Goal: Information Seeking & Learning: Learn about a topic

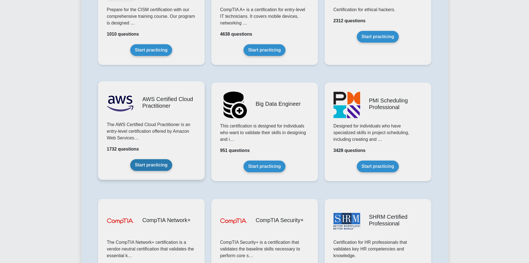
scroll to position [861, 0]
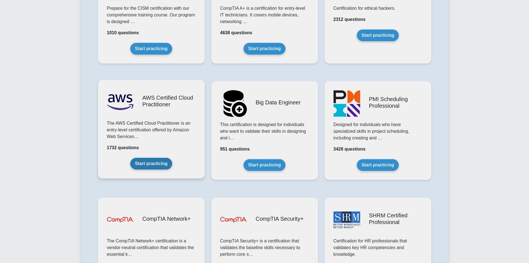
click at [150, 164] on link "Start practicing" at bounding box center [151, 164] width 42 height 12
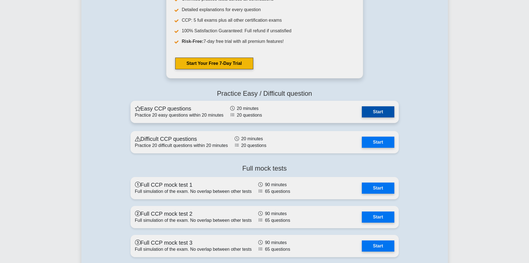
scroll to position [1334, 0]
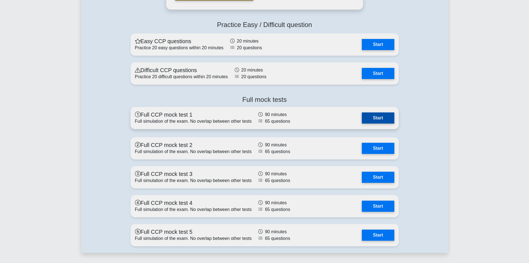
click at [376, 117] on link "Start" at bounding box center [378, 117] width 32 height 11
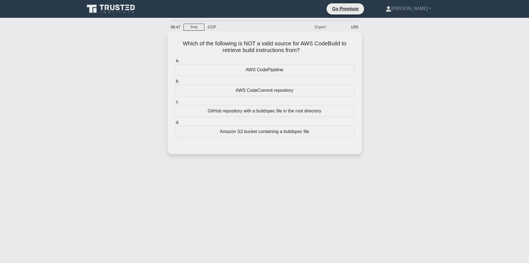
click at [285, 135] on div "Amazon S3 bucket containing a buildspec file" at bounding box center [265, 132] width 180 height 12
click at [175, 124] on input "d. Amazon S3 bucket containing a buildspec file" at bounding box center [175, 123] width 0 height 4
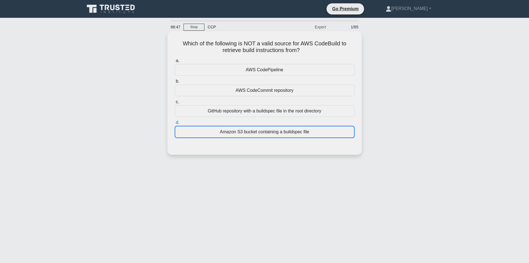
click at [285, 135] on div "Amazon S3 bucket containing a buildspec file" at bounding box center [265, 132] width 180 height 12
click at [175, 124] on input "d. Amazon S3 bucket containing a buildspec file" at bounding box center [175, 123] width 0 height 4
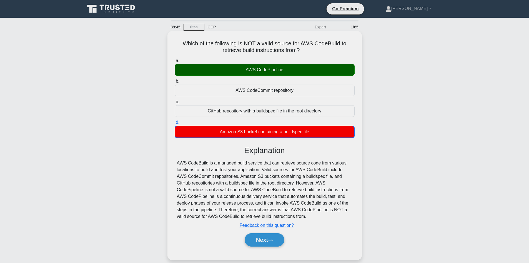
click at [358, 163] on div "Which of the following is NOT a valid source for AWS CodeBuild to retrieve buil…" at bounding box center [265, 145] width 190 height 224
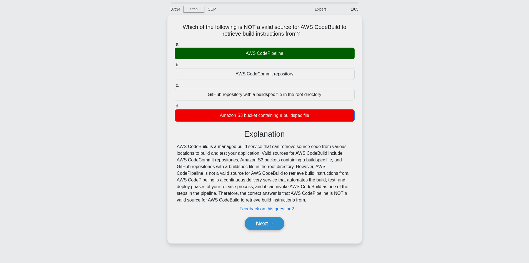
scroll to position [28, 0]
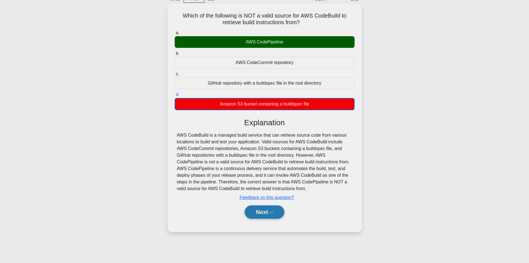
click at [268, 213] on button "Next" at bounding box center [265, 211] width 40 height 13
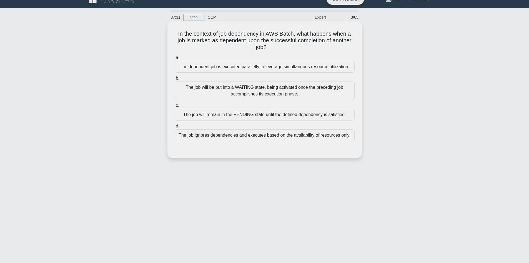
scroll to position [0, 0]
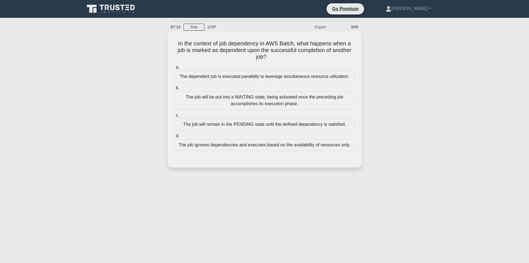
click at [277, 122] on div "The job will remain in the PENDING state until the defined dependency is satisf…" at bounding box center [265, 124] width 180 height 12
click at [175, 117] on input "c. The job will remain in the PENDING state until the defined dependency is sat…" at bounding box center [175, 115] width 0 height 4
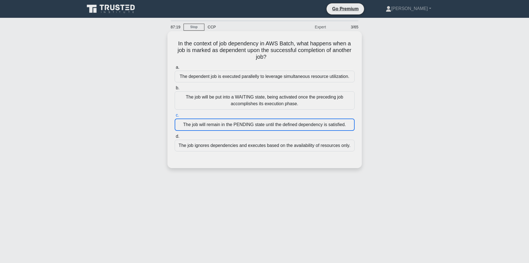
click at [277, 122] on div "The job will remain in the PENDING state until the defined dependency is satisf…" at bounding box center [265, 124] width 180 height 12
click at [175, 117] on input "c. The job will remain in the PENDING state until the defined dependency is sat…" at bounding box center [175, 115] width 0 height 4
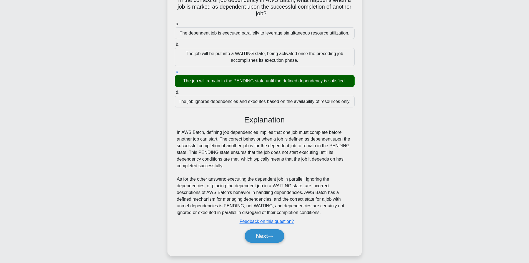
scroll to position [47, 0]
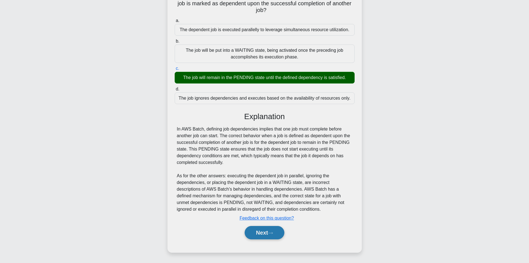
click at [271, 235] on button "Next" at bounding box center [265, 232] width 40 height 13
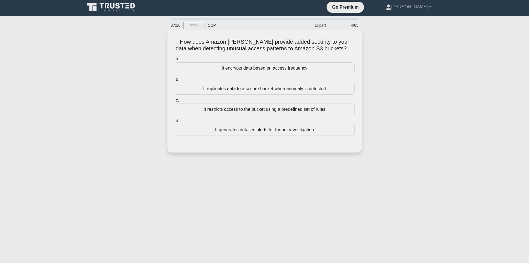
scroll to position [0, 0]
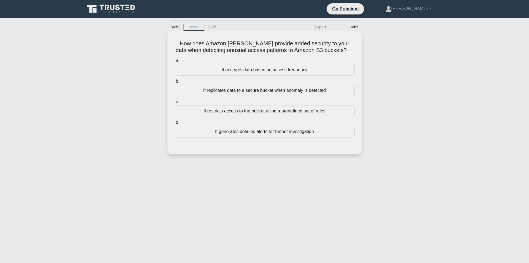
click at [264, 113] on div "It restricts access to the bucket using a predefined set of rules" at bounding box center [265, 111] width 180 height 12
click at [175, 104] on input "c. It restricts access to the bucket using a predefined set of rules" at bounding box center [175, 102] width 0 height 4
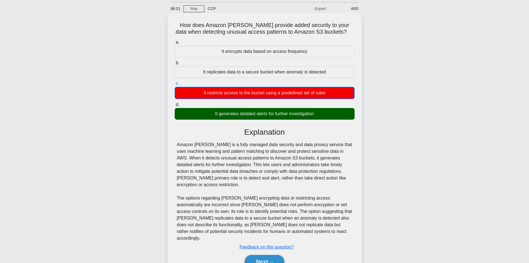
scroll to position [41, 0]
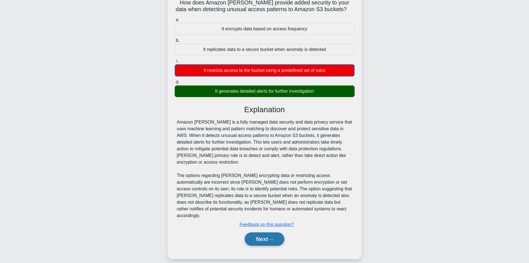
click at [273, 235] on button "Next" at bounding box center [265, 238] width 40 height 13
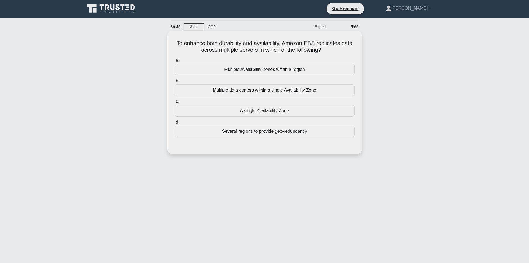
scroll to position [0, 0]
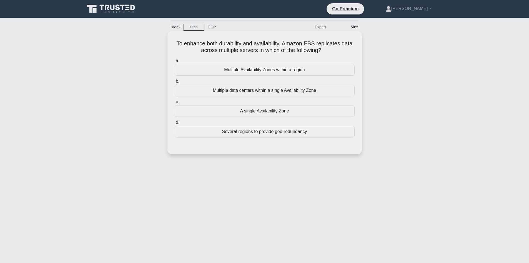
click at [280, 65] on div "Multiple Availability Zones within a region" at bounding box center [265, 70] width 180 height 12
click at [175, 63] on input "a. Multiple Availability Zones within a region" at bounding box center [175, 61] width 0 height 4
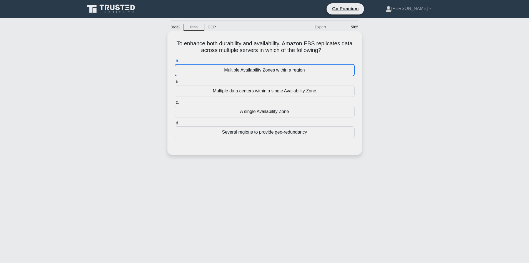
click at [280, 65] on div "Multiple Availability Zones within a region" at bounding box center [265, 70] width 180 height 12
click at [175, 63] on input "a. Multiple Availability Zones within a region" at bounding box center [175, 61] width 0 height 4
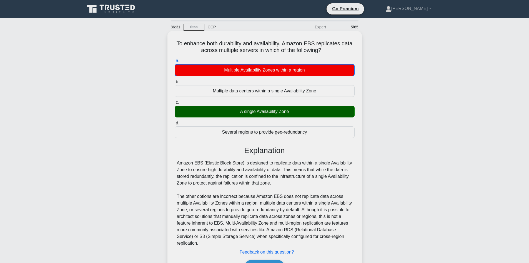
click at [288, 78] on div "a. Multiple Availability Zones within a region b. Multiple data centers within …" at bounding box center [264, 97] width 187 height 83
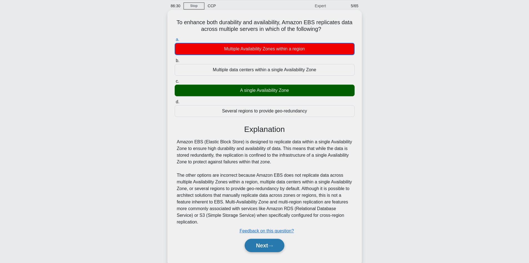
scroll to position [38, 0]
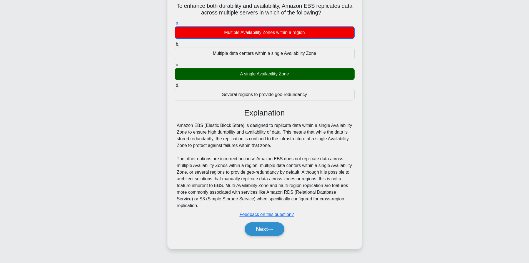
drag, startPoint x: 218, startPoint y: 121, endPoint x: 302, endPoint y: 146, distance: 86.9
click at [302, 146] on div "Explanation Amazon EBS (Elastic Block Store) is designed to replicate data with…" at bounding box center [265, 173] width 180 height 130
click at [287, 140] on div "Amazon EBS (Elastic Block Store) is designed to replicate data within a single …" at bounding box center [265, 165] width 176 height 87
drag, startPoint x: 176, startPoint y: 124, endPoint x: 292, endPoint y: 147, distance: 117.6
click at [292, 147] on div "Amazon EBS (Elastic Block Store) is designed to replicate data within a single …" at bounding box center [265, 165] width 180 height 87
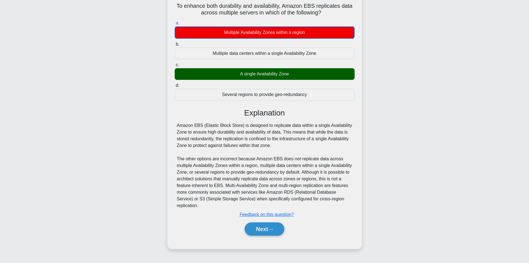
click at [287, 146] on div "Amazon EBS (Elastic Block Store) is designed to replicate data within a single …" at bounding box center [265, 165] width 176 height 87
click at [283, 149] on div "Amazon EBS (Elastic Block Store) is designed to replicate data within a single …" at bounding box center [265, 165] width 176 height 87
click at [279, 147] on div "Amazon EBS (Elastic Block Store) is designed to replicate data within a single …" at bounding box center [265, 165] width 176 height 87
click at [216, 143] on div "Amazon EBS (Elastic Block Store) is designed to replicate data within a single …" at bounding box center [265, 165] width 176 height 87
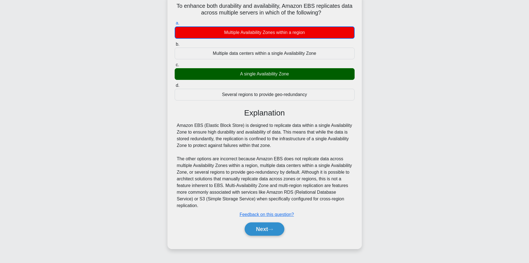
drag, startPoint x: 158, startPoint y: 116, endPoint x: 280, endPoint y: 146, distance: 125.8
click at [280, 146] on div "To enhance both durability and availability, Amazon EBS replicates data across …" at bounding box center [264, 126] width 367 height 262
click at [280, 146] on div "Amazon EBS (Elastic Block Store) is designed to replicate data within a single …" at bounding box center [265, 165] width 176 height 87
click at [266, 232] on button "Next" at bounding box center [265, 228] width 40 height 13
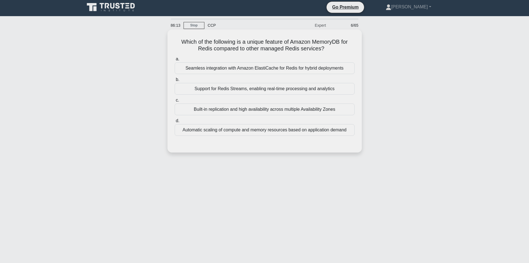
scroll to position [0, 0]
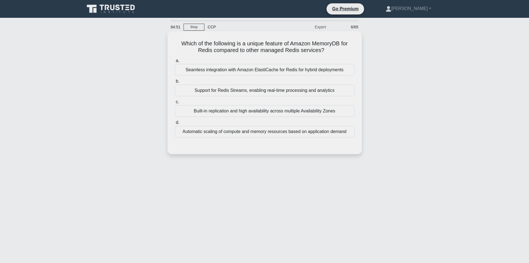
click at [262, 69] on div "Seamless integration with Amazon ElastiCache for Redis for hybrid deployments" at bounding box center [265, 70] width 180 height 12
click at [175, 63] on input "a. Seamless integration with Amazon ElastiCache for Redis for hybrid deployments" at bounding box center [175, 61] width 0 height 4
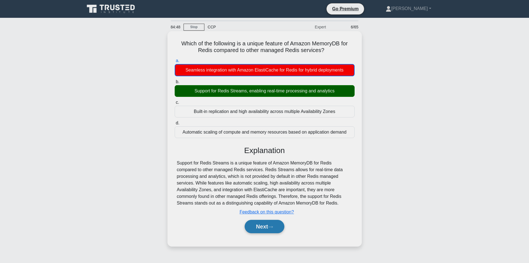
click at [267, 223] on button "Next" at bounding box center [265, 226] width 40 height 13
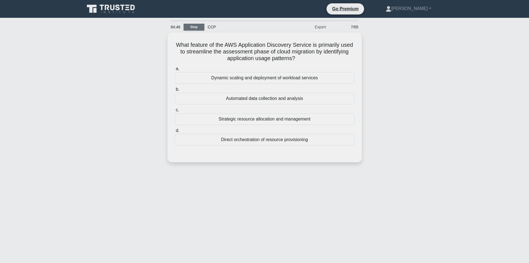
click at [191, 26] on link "Stop" at bounding box center [194, 27] width 21 height 7
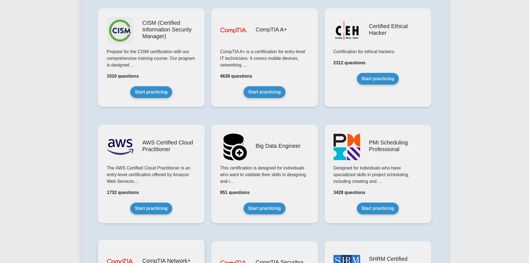
scroll to position [917, 0]
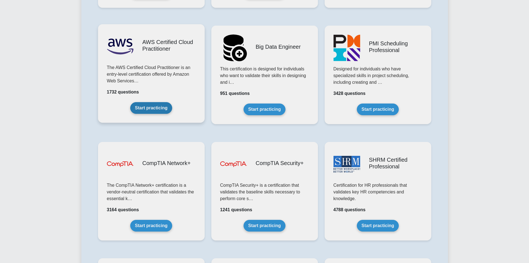
click at [158, 114] on link "Start practicing" at bounding box center [151, 108] width 42 height 12
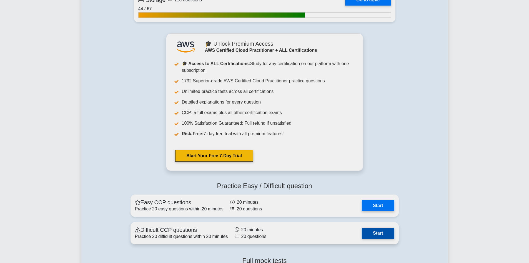
scroll to position [1278, 0]
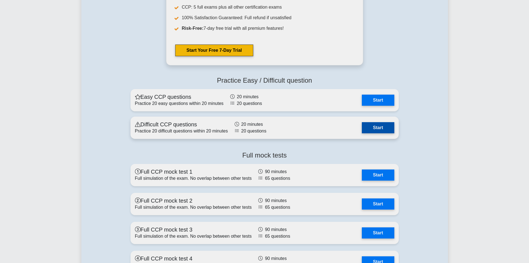
click at [382, 128] on link "Start" at bounding box center [378, 127] width 32 height 11
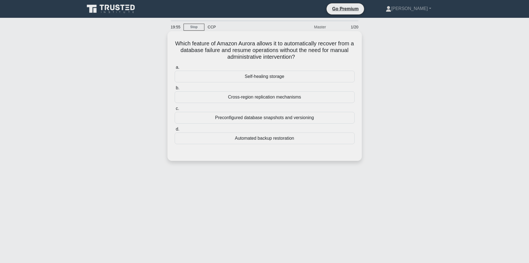
click at [180, 40] on div "Which feature of Amazon Aurora allows it to automatically recover from a databa…" at bounding box center [265, 95] width 190 height 125
drag, startPoint x: 249, startPoint y: 40, endPoint x: 316, endPoint y: 56, distance: 68.6
click at [317, 55] on h5 "Which feature of Amazon Aurora allows it to automatically recover from a databa…" at bounding box center [264, 50] width 181 height 21
drag, startPoint x: 301, startPoint y: 58, endPoint x: 296, endPoint y: 56, distance: 5.5
click at [301, 58] on h5 "Which feature of Amazon Aurora allows it to automatically recover from a databa…" at bounding box center [264, 50] width 181 height 21
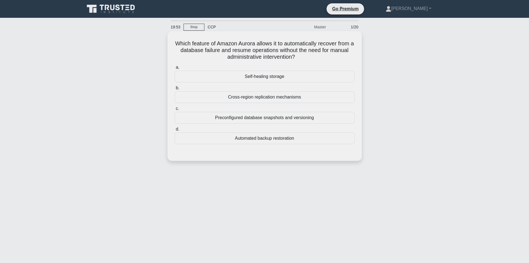
click at [193, 46] on h5 "Which feature of Amazon Aurora allows it to automatically recover from a databa…" at bounding box center [264, 50] width 181 height 21
drag, startPoint x: 176, startPoint y: 43, endPoint x: 322, endPoint y: 59, distance: 147.2
click at [327, 61] on h5 "Which feature of Amazon Aurora allows it to automatically recover from a databa…" at bounding box center [264, 50] width 181 height 21
click at [261, 42] on h5 "Which feature of Amazon Aurora allows it to automatically recover from a databa…" at bounding box center [264, 50] width 181 height 21
click at [262, 99] on div "Cross-region replication mechanisms" at bounding box center [265, 97] width 180 height 12
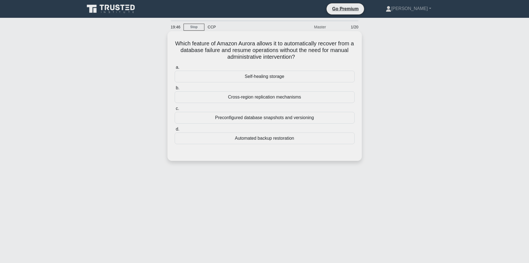
click at [175, 90] on input "b. Cross-region replication mechanisms" at bounding box center [175, 88] width 0 height 4
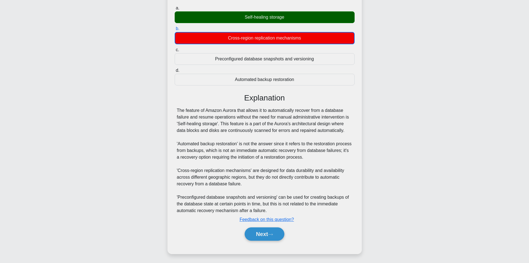
scroll to position [61, 0]
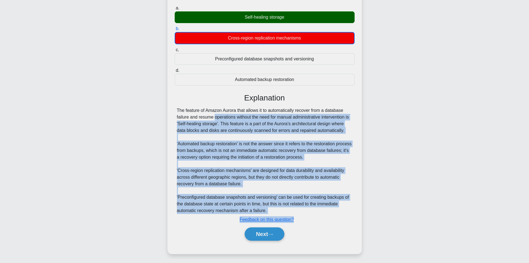
drag, startPoint x: 181, startPoint y: 114, endPoint x: 366, endPoint y: 228, distance: 217.6
click at [366, 228] on div "Which feature of Amazon Aurora allows it to automatically recover from a databa…" at bounding box center [264, 116] width 367 height 288
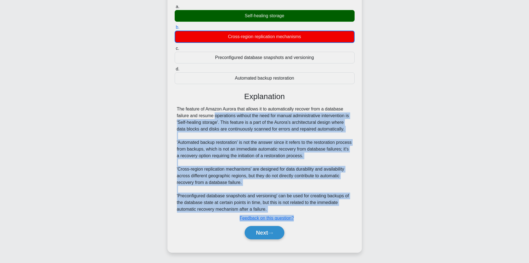
click at [238, 113] on div "The feature of Amazon Aurora that allows it to automatically recover from a dat…" at bounding box center [265, 159] width 176 height 107
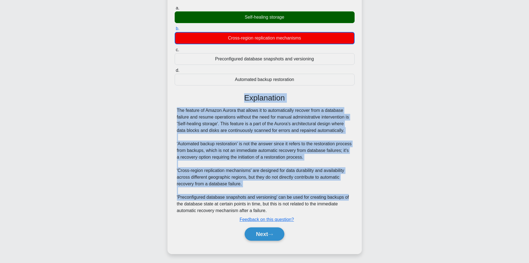
drag, startPoint x: 187, startPoint y: 99, endPoint x: 368, endPoint y: 186, distance: 200.6
click at [381, 201] on div "Which feature of Amazon Aurora allows it to automatically recover from a databa…" at bounding box center [264, 116] width 367 height 288
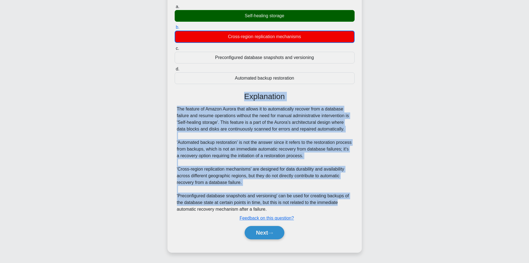
click at [270, 108] on div "The feature of Amazon Aurora that allows it to automatically recover from a dat…" at bounding box center [265, 159] width 176 height 107
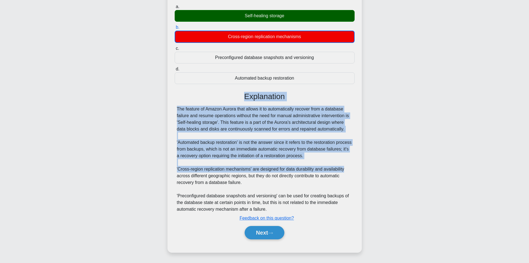
drag, startPoint x: 179, startPoint y: 89, endPoint x: 346, endPoint y: 175, distance: 188.7
click at [347, 175] on div "a. Self-healing storage b. Cross-region replication mechanisms c. d." at bounding box center [264, 123] width 181 height 243
click at [220, 117] on div "The feature of Amazon Aurora that allows it to automatically recover from a dat…" at bounding box center [265, 159] width 176 height 107
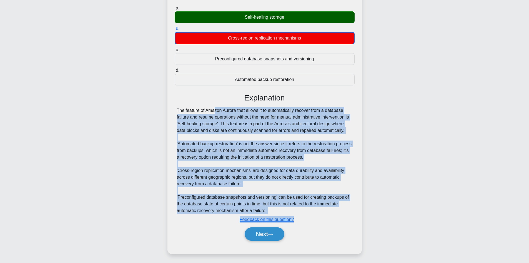
drag, startPoint x: 180, startPoint y: 110, endPoint x: 376, endPoint y: 202, distance: 216.7
click at [392, 227] on div "Which feature of Amazon Aurora allows it to automatically recover from a databa…" at bounding box center [264, 116] width 367 height 288
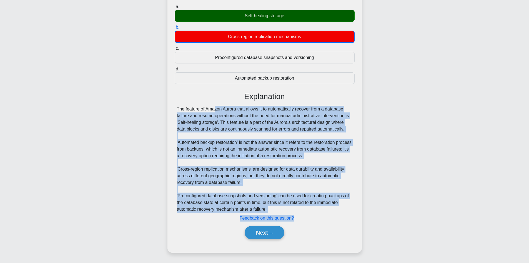
click at [226, 119] on div "The feature of Amazon Aurora that allows it to automatically recover from a dat…" at bounding box center [265, 159] width 176 height 107
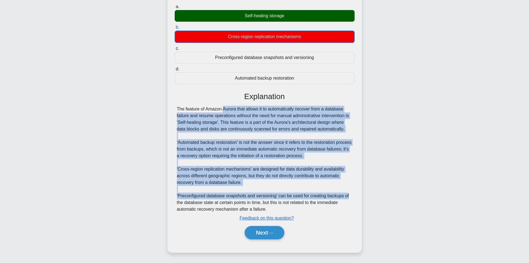
drag, startPoint x: 186, startPoint y: 107, endPoint x: 359, endPoint y: 190, distance: 191.3
click at [368, 194] on div "Which feature of Amazon Aurora allows it to automatically recover from a databa…" at bounding box center [264, 116] width 367 height 288
click at [224, 140] on div "The feature of Amazon Aurora that allows it to automatically recover from a dat…" at bounding box center [265, 159] width 176 height 107
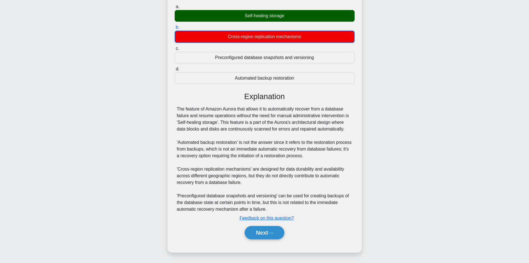
click at [170, 93] on div "Which feature of Amazon Aurora allows it to automatically recover from a databa…" at bounding box center [265, 111] width 190 height 277
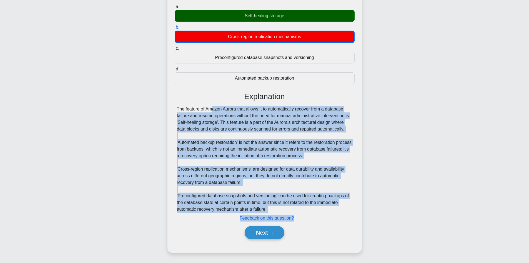
drag, startPoint x: 172, startPoint y: 110, endPoint x: 321, endPoint y: 193, distance: 170.7
click at [353, 226] on div "Which feature of Amazon Aurora allows it to automatically recover from a databa…" at bounding box center [265, 111] width 190 height 277
click at [223, 148] on div "The feature of Amazon Aurora that allows it to automatically recover from a dat…" at bounding box center [265, 159] width 176 height 107
click at [200, 126] on div "The feature of Amazon Aurora that allows it to automatically recover from a dat…" at bounding box center [265, 159] width 176 height 107
click at [178, 107] on div "The feature of Amazon Aurora that allows it to automatically recover from a dat…" at bounding box center [265, 159] width 176 height 107
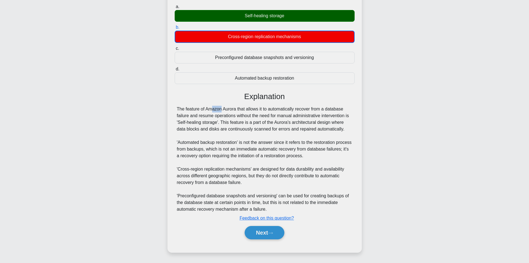
click at [178, 107] on div "The feature of Amazon Aurora that allows it to automatically recover from a dat…" at bounding box center [265, 159] width 176 height 107
click at [181, 107] on div "The feature of Amazon Aurora that allows it to automatically recover from a dat…" at bounding box center [265, 159] width 176 height 107
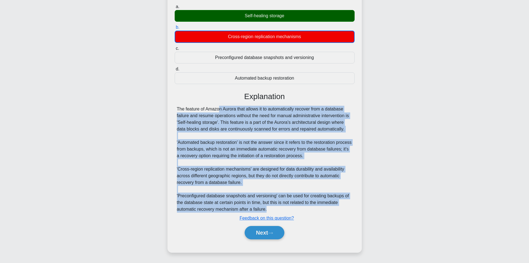
drag, startPoint x: 220, startPoint y: 120, endPoint x: 337, endPoint y: 198, distance: 140.7
click at [346, 208] on div "The feature of Amazon Aurora that allows it to automatically recover from a dat…" at bounding box center [265, 159] width 176 height 107
click at [206, 135] on div "The feature of Amazon Aurora that allows it to automatically recover from a dat…" at bounding box center [265, 159] width 176 height 107
drag, startPoint x: 166, startPoint y: 105, endPoint x: 330, endPoint y: 206, distance: 192.5
click at [332, 208] on div "Which feature of Amazon Aurora allows it to automatically recover from a databa…" at bounding box center [264, 116] width 367 height 288
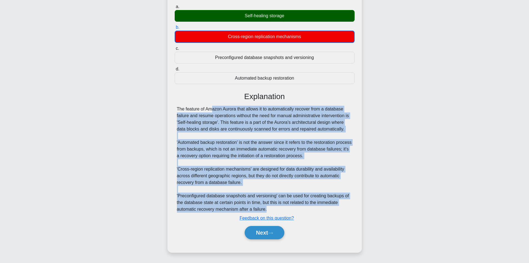
click at [209, 133] on div "The feature of Amazon Aurora that allows it to automatically recover from a dat…" at bounding box center [265, 159] width 176 height 107
drag, startPoint x: 185, startPoint y: 109, endPoint x: 337, endPoint y: 200, distance: 177.0
click at [349, 207] on div "Which feature of Amazon Aurora allows it to automatically recover from a databa…" at bounding box center [265, 111] width 190 height 277
click at [234, 150] on div "The feature of Amazon Aurora that allows it to automatically recover from a dat…" at bounding box center [265, 159] width 176 height 107
click at [257, 150] on div "The feature of Amazon Aurora that allows it to automatically recover from a dat…" at bounding box center [265, 159] width 176 height 107
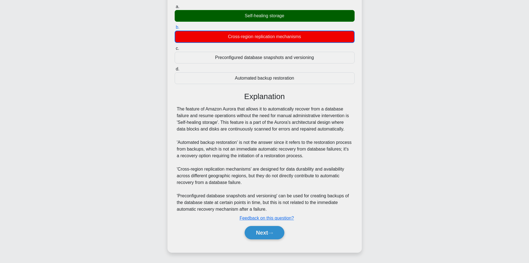
click at [248, 137] on div "The feature of Amazon Aurora that allows it to automatically recover from a dat…" at bounding box center [265, 159] width 176 height 107
click at [270, 234] on icon at bounding box center [270, 232] width 5 height 3
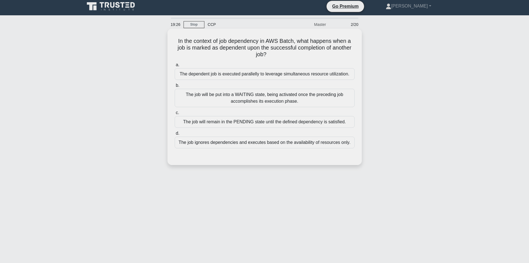
scroll to position [0, 0]
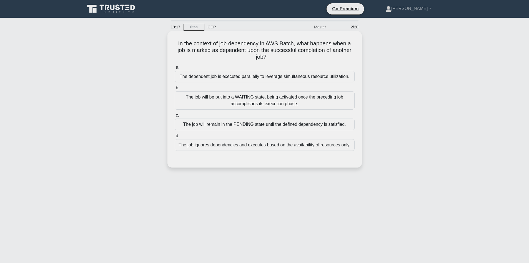
click at [263, 101] on div "The job will be put into a WAITING state, being activated once the preceding jo…" at bounding box center [265, 100] width 180 height 18
click at [175, 90] on input "b. The job will be put into a WAITING state, being activated once the preceding…" at bounding box center [175, 88] width 0 height 4
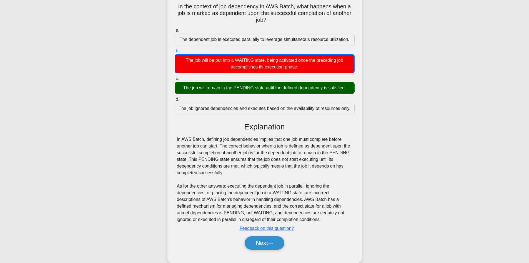
scroll to position [48, 0]
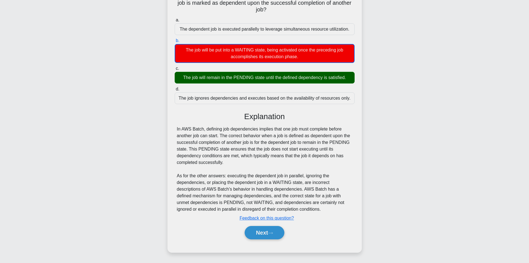
click at [177, 127] on div "In AWS Batch, defining job dependencies implies that one job must complete befo…" at bounding box center [265, 169] width 180 height 87
click at [193, 131] on div "In AWS Batch, defining job dependencies implies that one job must complete befo…" at bounding box center [265, 169] width 176 height 87
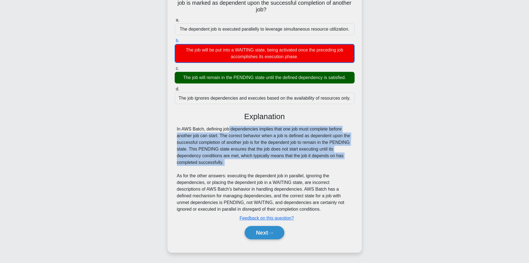
drag, startPoint x: 221, startPoint y: 141, endPoint x: 247, endPoint y: 166, distance: 36.2
click at [247, 166] on div "In AWS Batch, defining job dependencies implies that one job must complete befo…" at bounding box center [265, 169] width 176 height 87
click at [222, 169] on div "In AWS Batch, defining job dependencies implies that one job must complete befo…" at bounding box center [265, 169] width 176 height 87
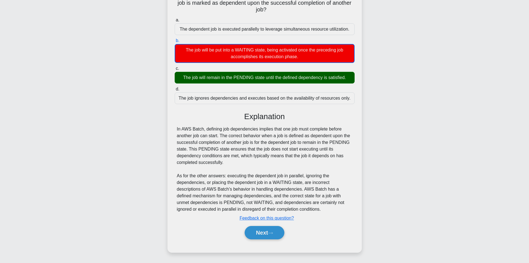
click at [176, 127] on div "In AWS Batch, defining job dependencies implies that one job must complete befo…" at bounding box center [265, 169] width 180 height 87
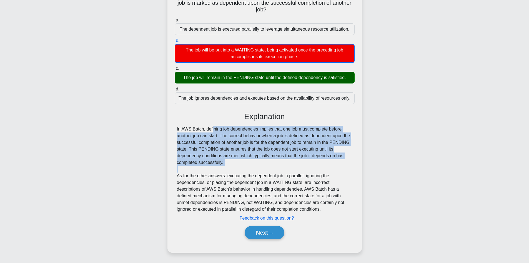
drag, startPoint x: 186, startPoint y: 127, endPoint x: 235, endPoint y: 167, distance: 63.4
click at [238, 168] on div "In AWS Batch, defining job dependencies implies that one job must complete befo…" at bounding box center [265, 169] width 176 height 87
click at [225, 165] on div "In AWS Batch, defining job dependencies implies that one job must complete befo…" at bounding box center [265, 169] width 176 height 87
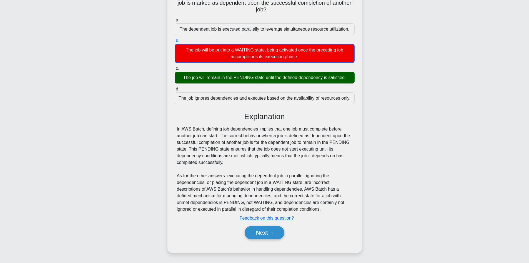
click at [174, 130] on div "In the context of job dependency in AWS Batch, what happens when a job is marke…" at bounding box center [265, 118] width 190 height 264
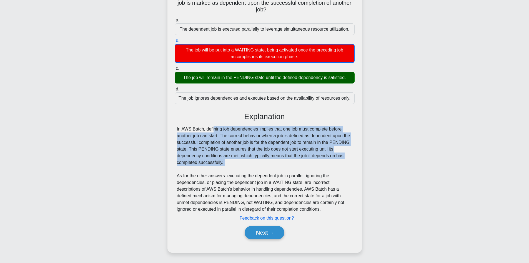
drag, startPoint x: 213, startPoint y: 141, endPoint x: 241, endPoint y: 169, distance: 39.7
click at [241, 169] on div "In AWS Batch, defining job dependencies implies that one job must complete befo…" at bounding box center [265, 169] width 176 height 87
click at [240, 168] on div "In AWS Batch, defining job dependencies implies that one job must complete befo…" at bounding box center [265, 169] width 176 height 87
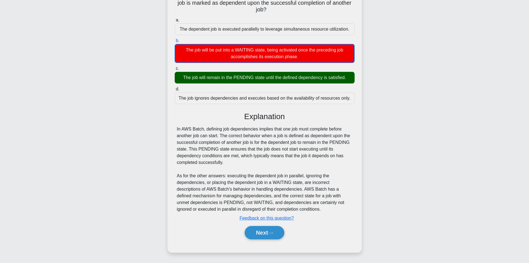
click at [177, 124] on div "Explanation In AWS Batch, defining job dependencies implies that one job must c…" at bounding box center [265, 177] width 180 height 130
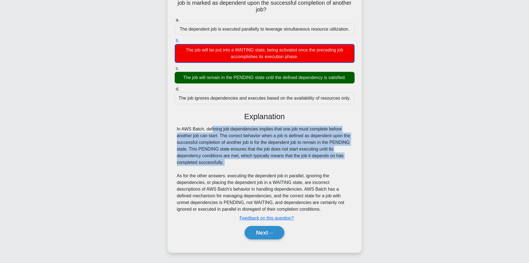
drag, startPoint x: 177, startPoint y: 124, endPoint x: 227, endPoint y: 162, distance: 63.0
click at [228, 162] on div "Explanation In AWS Batch, defining job dependencies implies that one job must c…" at bounding box center [265, 177] width 180 height 130
click at [188, 130] on div "In AWS Batch, defining job dependencies implies that one job must complete befo…" at bounding box center [265, 169] width 176 height 87
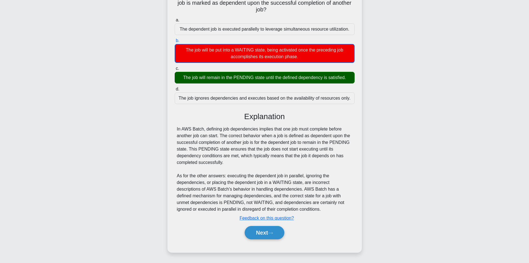
click at [173, 119] on div "In the context of job dependency in AWS Batch, what happens when a job is marke…" at bounding box center [265, 118] width 190 height 264
click at [173, 121] on div "In the context of job dependency in AWS Batch, what happens when a job is marke…" at bounding box center [265, 118] width 190 height 264
drag, startPoint x: 187, startPoint y: 127, endPoint x: 232, endPoint y: 159, distance: 55.4
click at [239, 163] on div "In AWS Batch, defining job dependencies implies that one job must complete befo…" at bounding box center [265, 169] width 176 height 87
click at [179, 124] on div "Explanation In AWS Batch, defining job dependencies implies that one job must c…" at bounding box center [265, 177] width 180 height 130
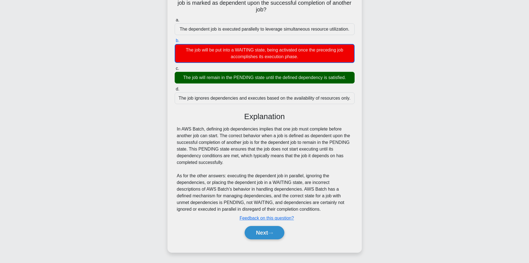
drag, startPoint x: 173, startPoint y: 124, endPoint x: 238, endPoint y: 162, distance: 75.5
click at [238, 162] on div "In the context of job dependency in AWS Batch, what happens when a job is marke…" at bounding box center [265, 118] width 190 height 264
click at [227, 161] on div "In AWS Batch, defining job dependencies implies that one job must complete befo…" at bounding box center [265, 169] width 176 height 87
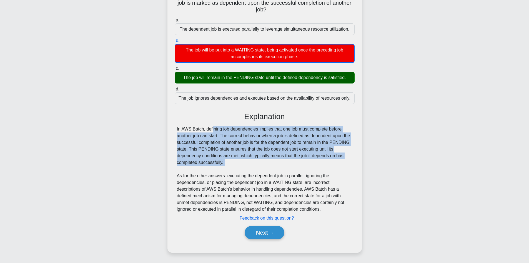
drag, startPoint x: 174, startPoint y: 124, endPoint x: 248, endPoint y: 169, distance: 86.8
click at [248, 169] on div "a. The dependent job is executed parallelly to leverage simultaneous resource u…" at bounding box center [264, 131] width 181 height 230
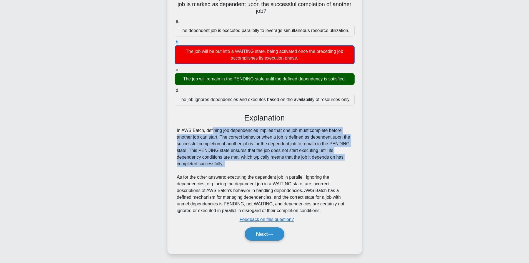
click at [156, 130] on div "In the context of job dependency in AWS Batch, what happens when a job is marke…" at bounding box center [264, 122] width 367 height 275
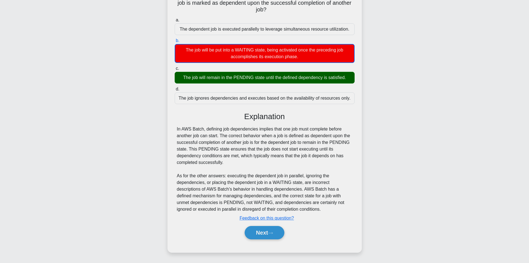
click at [172, 126] on div "In the context of job dependency in AWS Batch, what happens when a job is marke…" at bounding box center [265, 118] width 190 height 264
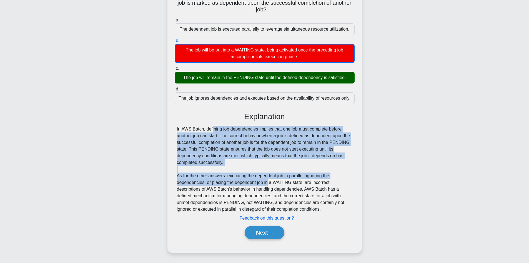
drag, startPoint x: 167, startPoint y: 126, endPoint x: 268, endPoint y: 186, distance: 117.5
click at [269, 186] on div "In the context of job dependency in AWS Batch, what happens when a job is marke…" at bounding box center [265, 118] width 195 height 268
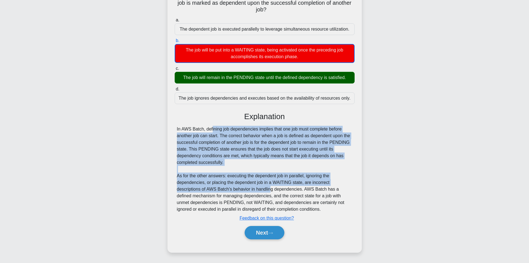
click at [190, 133] on div "In AWS Batch, defining job dependencies implies that one job must complete befo…" at bounding box center [265, 169] width 176 height 87
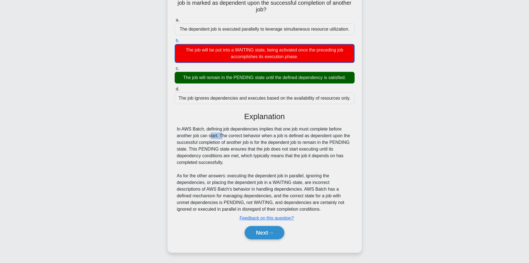
click at [190, 133] on div "In AWS Batch, defining job dependencies implies that one job must complete befo…" at bounding box center [265, 169] width 176 height 87
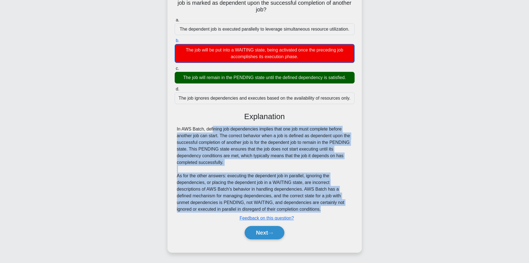
drag, startPoint x: 171, startPoint y: 121, endPoint x: 282, endPoint y: 191, distance: 130.9
click at [305, 208] on div "In the context of job dependency in AWS Batch, what happens when a job is marke…" at bounding box center [265, 118] width 190 height 264
click at [189, 148] on div "In AWS Batch, defining job dependencies implies that one job must complete befo…" at bounding box center [265, 169] width 176 height 87
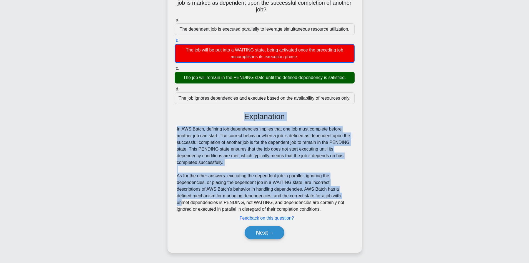
drag, startPoint x: 159, startPoint y: 118, endPoint x: 332, endPoint y: 190, distance: 187.9
click at [333, 196] on div "In the context of job dependency in AWS Batch, what happens when a job is marke…" at bounding box center [264, 122] width 367 height 275
click at [265, 131] on div "In AWS Batch, defining job dependencies implies that one job must complete befo…" at bounding box center [265, 169] width 176 height 87
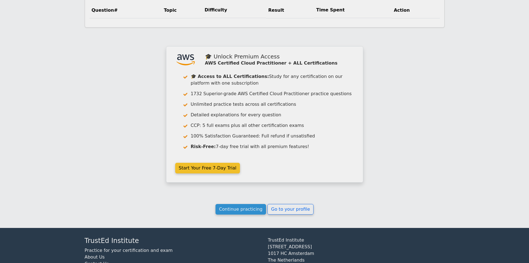
scroll to position [441, 0]
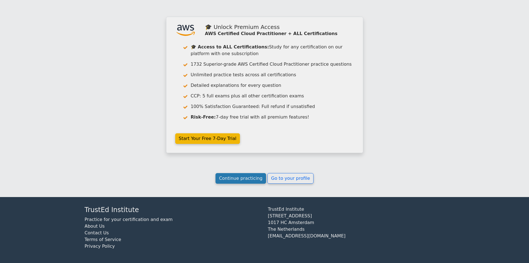
click at [240, 181] on link "Continue practicing" at bounding box center [241, 178] width 51 height 11
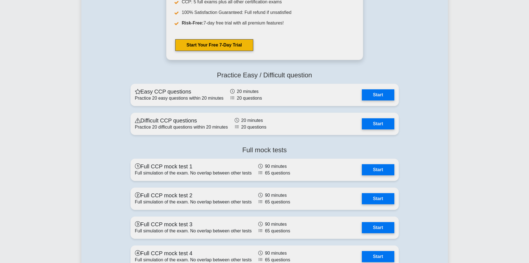
scroll to position [1362, 0]
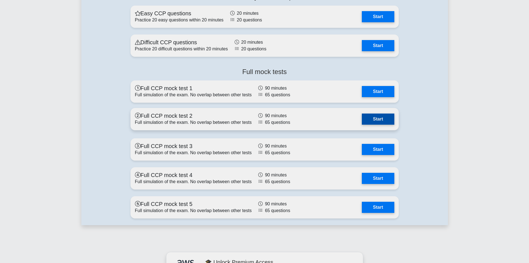
click at [380, 122] on link "Start" at bounding box center [378, 118] width 32 height 11
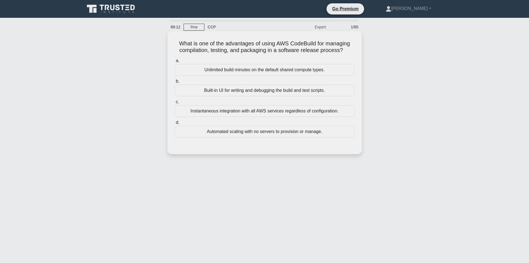
click at [277, 89] on div "Built-in UI for writing and debugging the build and test scripts." at bounding box center [265, 90] width 180 height 12
click at [175, 83] on input "b. Built-in UI for writing and debugging the build and test scripts." at bounding box center [175, 81] width 0 height 4
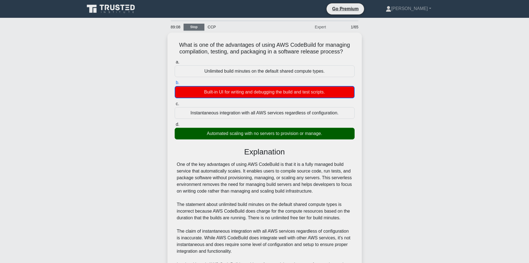
click at [195, 28] on link "Stop" at bounding box center [194, 27] width 21 height 7
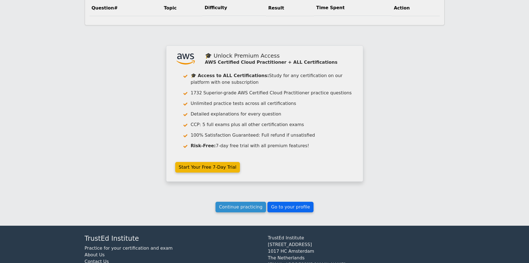
scroll to position [441, 0]
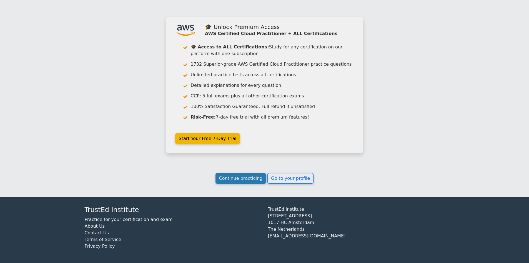
click at [258, 179] on link "Continue practicing" at bounding box center [241, 178] width 51 height 11
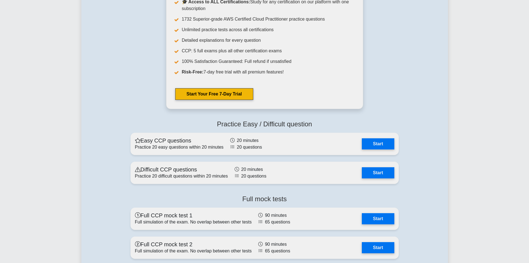
scroll to position [1334, 0]
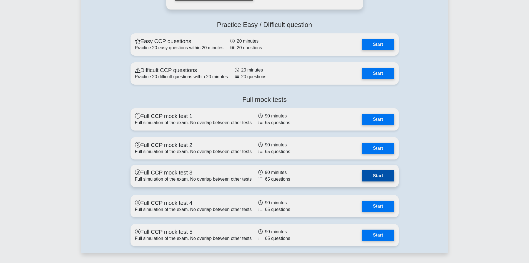
click at [388, 174] on link "Start" at bounding box center [378, 175] width 32 height 11
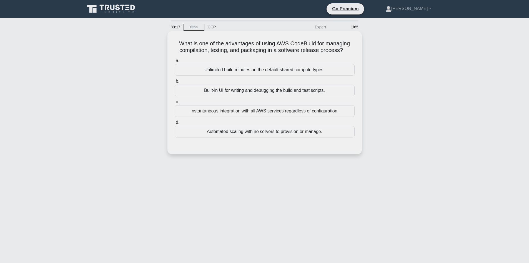
click at [182, 44] on h5 "What is one of the advantages of using AWS CodeBuild for managing compilation, …" at bounding box center [264, 47] width 181 height 14
drag, startPoint x: 219, startPoint y: 43, endPoint x: 292, endPoint y: 50, distance: 73.7
click at [233, 43] on h5 "What is one of the advantages of using AWS CodeBuild for managing compilation, …" at bounding box center [264, 47] width 181 height 14
click at [291, 50] on h5 "What is one of the advantages of using AWS CodeBuild for managing compilation, …" at bounding box center [264, 47] width 181 height 14
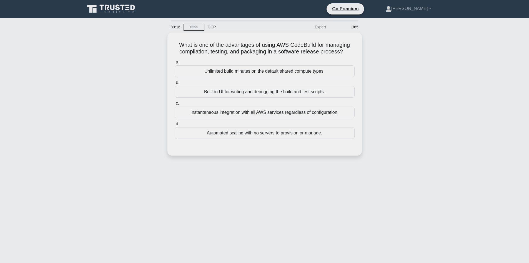
click at [420, 52] on div "What is one of the advantages of using AWS CodeBuild for managing compilation, …" at bounding box center [264, 98] width 367 height 130
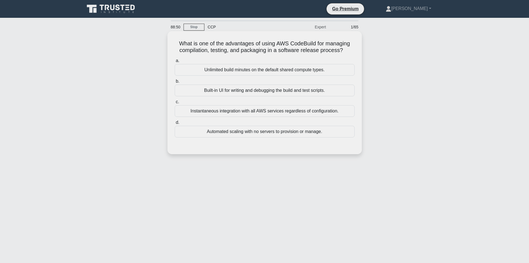
click at [258, 132] on div "Automated scaling with no servers to provision or manage." at bounding box center [265, 132] width 180 height 12
click at [175, 124] on input "d. Automated scaling with no servers to provision or manage." at bounding box center [175, 123] width 0 height 4
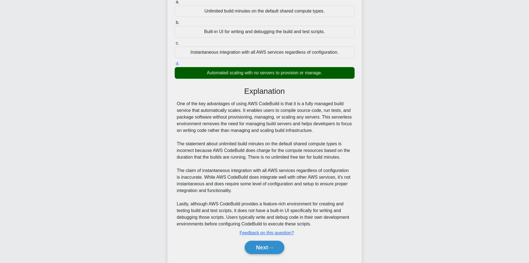
scroll to position [74, 0]
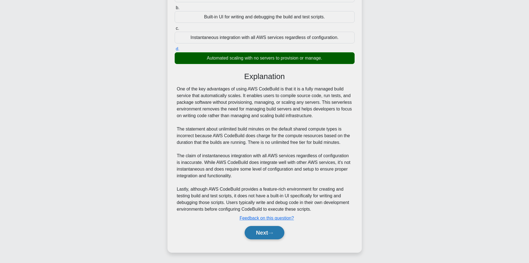
click at [273, 230] on button "Next" at bounding box center [265, 232] width 40 height 13
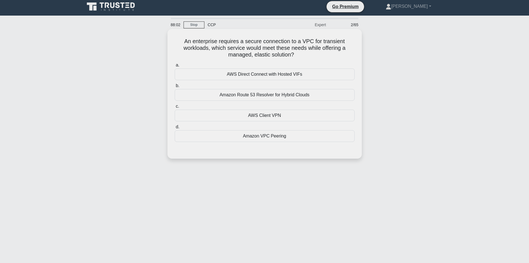
scroll to position [0, 0]
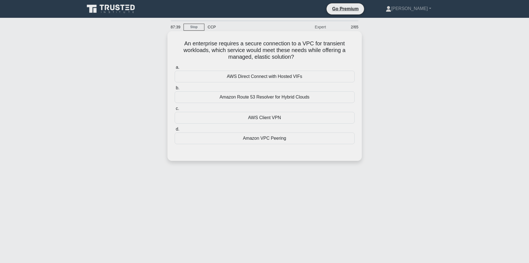
drag, startPoint x: 180, startPoint y: 47, endPoint x: 337, endPoint y: 56, distance: 157.6
click at [337, 56] on h5 "An enterprise requires a secure connection to a VPC for transient workloads, wh…" at bounding box center [264, 50] width 181 height 21
click at [275, 44] on h5 "An enterprise requires a secure connection to a VPC for transient workloads, wh…" at bounding box center [264, 50] width 181 height 21
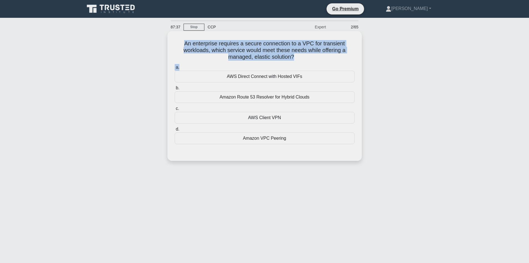
drag, startPoint x: 185, startPoint y: 43, endPoint x: 308, endPoint y: 63, distance: 125.0
click at [310, 66] on div "An enterprise requires a secure connection to a VPC for transient workloads, wh…" at bounding box center [265, 95] width 190 height 125
click at [210, 42] on h5 "An enterprise requires a secure connection to a VPC for transient workloads, wh…" at bounding box center [264, 50] width 181 height 21
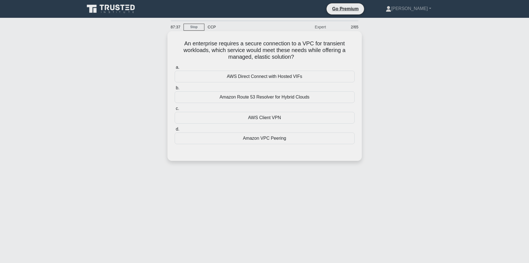
click at [178, 42] on h5 "An enterprise requires a secure connection to a VPC for transient workloads, wh…" at bounding box center [264, 50] width 181 height 21
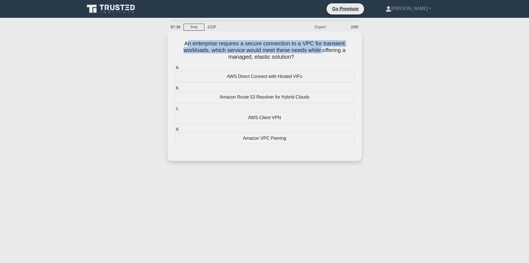
drag, startPoint x: 192, startPoint y: 43, endPoint x: 332, endPoint y: 50, distance: 140.2
click at [332, 50] on h5 "An enterprise requires a secure connection to a VPC for transient workloads, wh…" at bounding box center [264, 50] width 181 height 21
click at [273, 49] on h5 "An enterprise requires a secure connection to a VPC for transient workloads, wh…" at bounding box center [264, 50] width 181 height 21
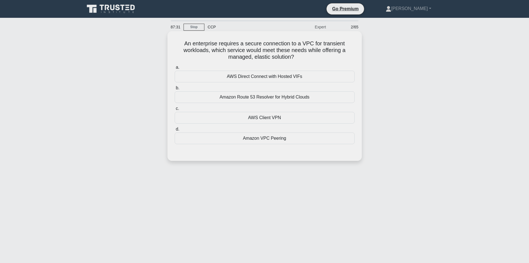
click at [286, 119] on div "AWS Client VPN" at bounding box center [265, 118] width 180 height 12
click at [175, 110] on input "c. AWS Client VPN" at bounding box center [175, 109] width 0 height 4
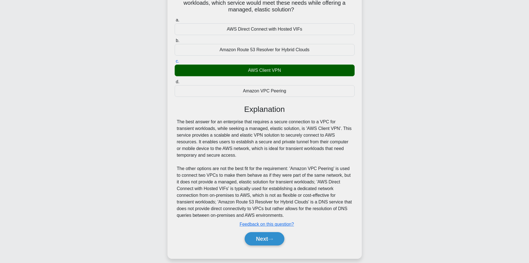
scroll to position [54, 0]
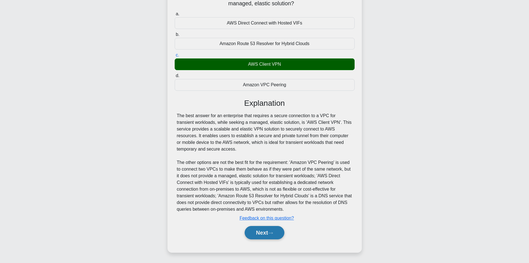
click at [259, 236] on button "Next" at bounding box center [265, 232] width 40 height 13
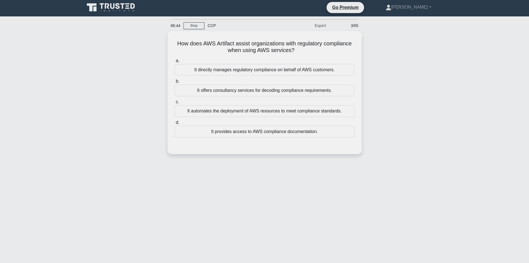
scroll to position [0, 0]
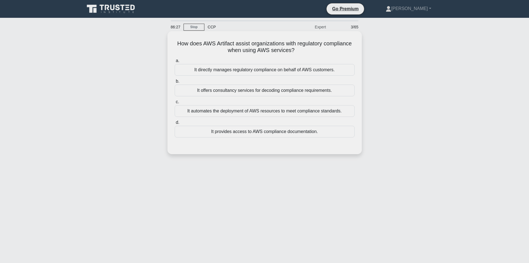
click at [241, 134] on div "It provides access to AWS compliance documentation." at bounding box center [265, 132] width 180 height 12
click at [175, 124] on input "d. It provides access to AWS compliance documentation." at bounding box center [175, 123] width 0 height 4
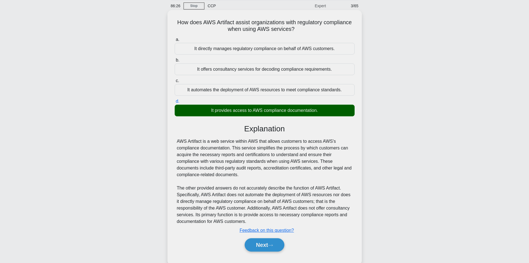
scroll to position [38, 0]
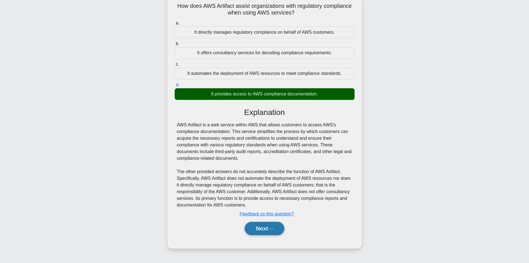
click at [258, 225] on button "Next" at bounding box center [265, 227] width 40 height 13
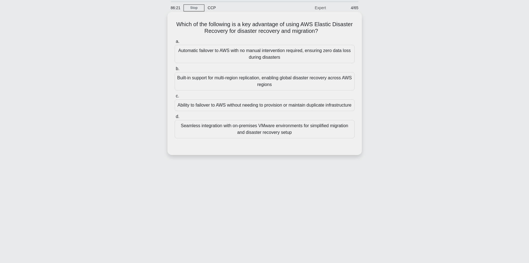
scroll to position [0, 0]
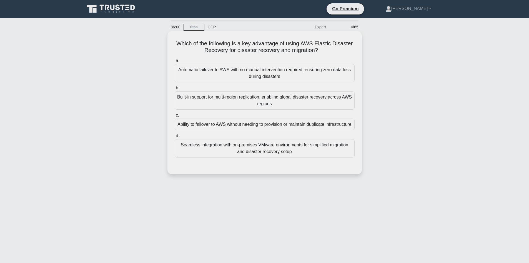
click at [291, 130] on div "Ability to failover to AWS without needing to provision or maintain duplicate i…" at bounding box center [265, 124] width 180 height 12
click at [175, 117] on input "c. Ability to failover to AWS without needing to provision or maintain duplicat…" at bounding box center [175, 115] width 0 height 4
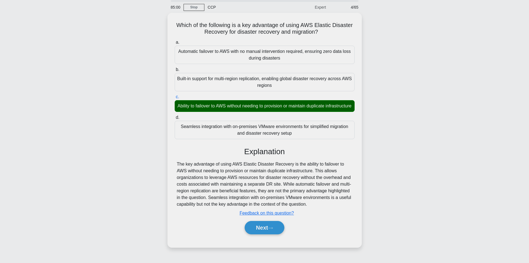
scroll to position [10, 0]
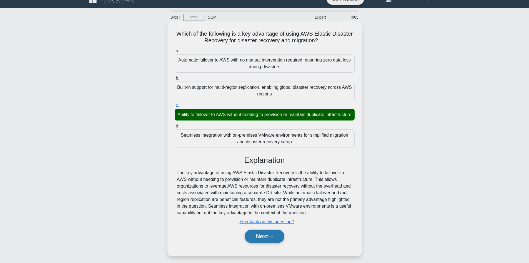
click at [267, 243] on button "Next" at bounding box center [265, 235] width 40 height 13
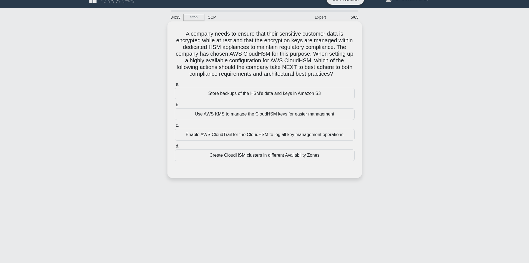
drag, startPoint x: 182, startPoint y: 28, endPoint x: 210, endPoint y: 31, distance: 27.7
click at [188, 29] on div "A company needs to ensure that their sensitive customer data is encrypted while…" at bounding box center [265, 100] width 190 height 152
drag, startPoint x: 210, startPoint y: 31, endPoint x: 236, endPoint y: 33, distance: 26.8
click at [234, 33] on h5 "A company needs to ensure that their sensitive customer data is encrypted while…" at bounding box center [264, 53] width 181 height 47
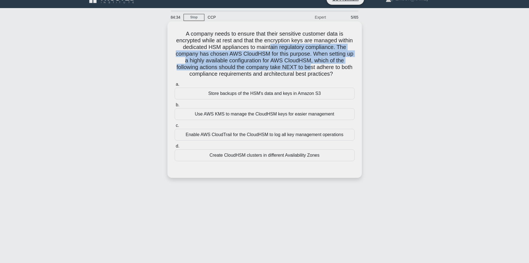
drag, startPoint x: 311, startPoint y: 60, endPoint x: 332, endPoint y: 68, distance: 22.0
click at [332, 68] on h5 "A company needs to ensure that their sensitive customer data is encrypted while…" at bounding box center [264, 53] width 181 height 47
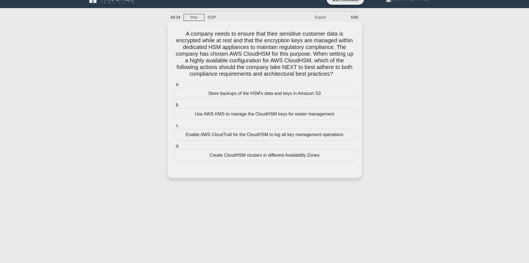
click at [193, 48] on h5 "A company needs to ensure that their sensitive customer data is encrypted while…" at bounding box center [264, 53] width 181 height 47
click at [183, 33] on h5 "A company needs to ensure that their sensitive customer data is encrypted while…" at bounding box center [264, 53] width 181 height 47
drag, startPoint x: 227, startPoint y: 39, endPoint x: 348, endPoint y: 71, distance: 125.7
click at [348, 71] on h5 "A company needs to ensure that their sensitive customer data is encrypted while…" at bounding box center [264, 53] width 181 height 47
click at [262, 41] on h5 "A company needs to ensure that their sensitive customer data is encrypted while…" at bounding box center [264, 53] width 181 height 47
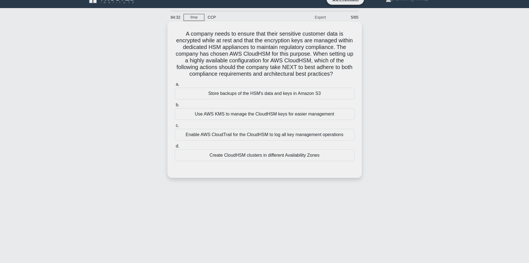
drag, startPoint x: 178, startPoint y: 33, endPoint x: 225, endPoint y: 36, distance: 47.7
click at [178, 33] on h5 "A company needs to ensure that their sensitive customer data is encrypted while…" at bounding box center [264, 53] width 181 height 47
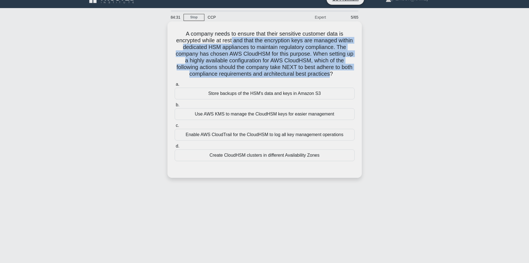
drag, startPoint x: 272, startPoint y: 44, endPoint x: 342, endPoint y: 74, distance: 76.2
click at [342, 74] on h5 "A company needs to ensure that their sensitive customer data is encrypted while…" at bounding box center [264, 53] width 181 height 47
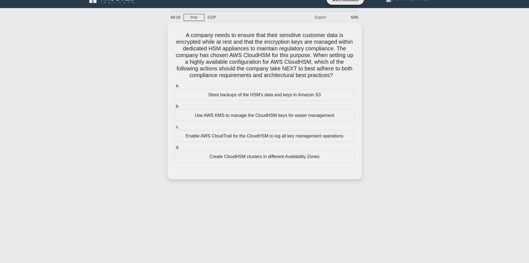
click at [288, 199] on div "84:16 Stop CCP Expert 5/65 A company needs to ensure that their sensitive custo…" at bounding box center [264, 149] width 367 height 278
drag, startPoint x: 251, startPoint y: 135, endPoint x: 327, endPoint y: 126, distance: 75.5
click at [266, 133] on div "Enable AWS CloudTrail for the CloudHSM to log all key management operations" at bounding box center [265, 135] width 180 height 12
click at [312, 128] on label "c. Enable AWS CloudTrail for the CloudHSM to log all key management operations" at bounding box center [265, 131] width 180 height 18
click at [411, 119] on div "A company needs to ensure that their sensitive customer data is encrypted while…" at bounding box center [264, 104] width 367 height 163
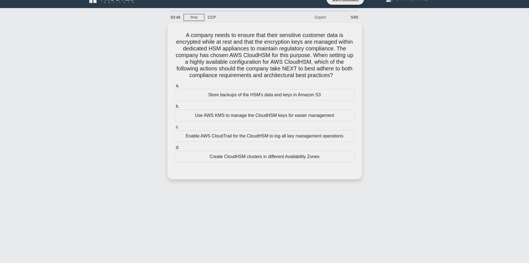
click at [435, 121] on div "A company needs to ensure that their sensitive customer data is encrypted while…" at bounding box center [264, 104] width 367 height 163
click at [302, 137] on div "Enable AWS CloudTrail for the CloudHSM to log all key management operations" at bounding box center [265, 135] width 180 height 12
click at [175, 127] on input "c. Enable AWS CloudTrail for the CloudHSM to log all key management operations" at bounding box center [175, 126] width 0 height 4
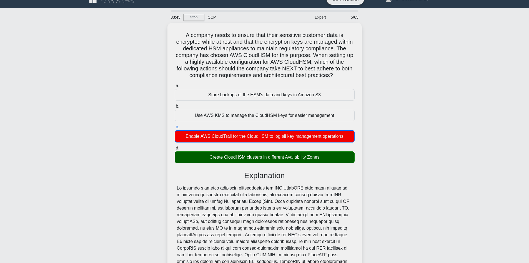
drag, startPoint x: 436, startPoint y: 119, endPoint x: 426, endPoint y: 118, distance: 9.7
click at [433, 119] on div "A company needs to ensure that their sensitive customer data is encrypted while…" at bounding box center [264, 184] width 367 height 322
drag, startPoint x: 426, startPoint y: 118, endPoint x: 397, endPoint y: 119, distance: 28.6
click at [409, 118] on div "A company needs to ensure that their sensitive customer data is encrypted while…" at bounding box center [264, 184] width 367 height 322
drag, startPoint x: 397, startPoint y: 119, endPoint x: 390, endPoint y: 124, distance: 9.0
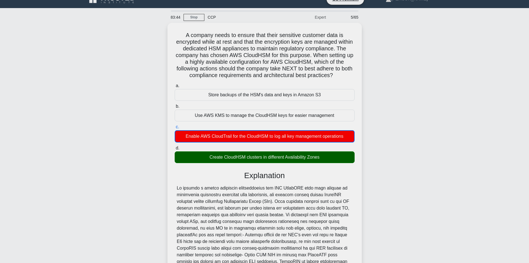
click at [395, 119] on div "A company needs to ensure that their sensitive customer data is encrypted while…" at bounding box center [264, 184] width 367 height 322
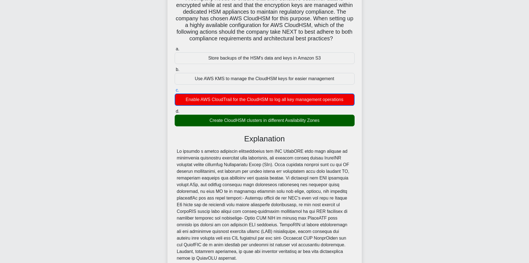
scroll to position [94, 0]
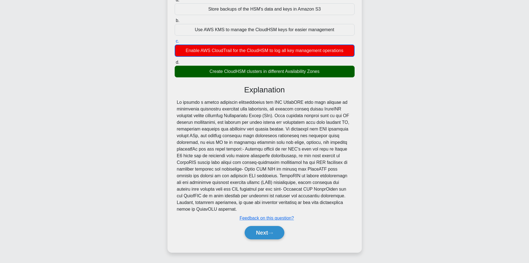
click at [185, 104] on div "A company needs to ensure that their sensitive customer data is encrypted while…" at bounding box center [265, 94] width 190 height 310
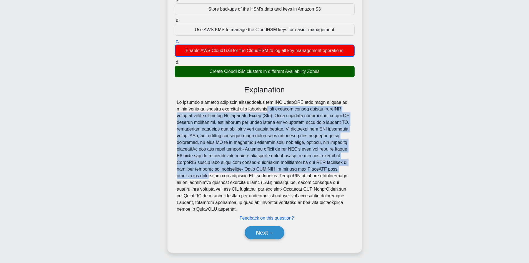
drag, startPoint x: 285, startPoint y: 128, endPoint x: 332, endPoint y: 155, distance: 53.3
click at [351, 169] on div at bounding box center [265, 155] width 176 height 113
drag, startPoint x: 175, startPoint y: 93, endPoint x: 175, endPoint y: 97, distance: 4.2
click at [175, 93] on div "Explanation" at bounding box center [265, 89] width 180 height 9
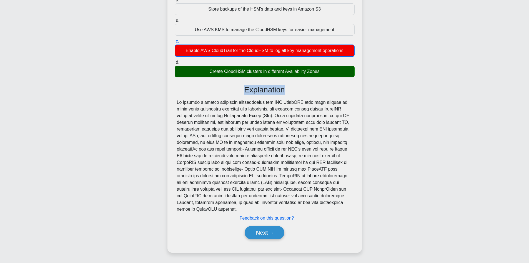
click at [175, 93] on div "Explanation" at bounding box center [265, 89] width 180 height 9
drag, startPoint x: 172, startPoint y: 101, endPoint x: 215, endPoint y: 106, distance: 43.7
click at [172, 101] on div "A company needs to ensure that their sensitive customer data is encrypted while…" at bounding box center [265, 94] width 190 height 310
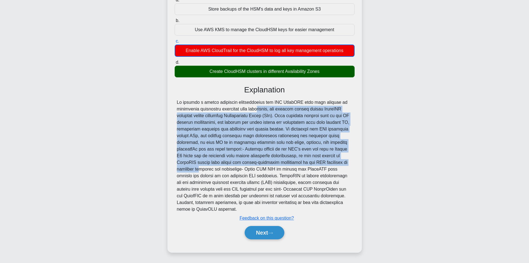
drag, startPoint x: 245, startPoint y: 112, endPoint x: 342, endPoint y: 160, distance: 107.6
click at [342, 160] on div at bounding box center [265, 155] width 176 height 113
click at [227, 124] on div at bounding box center [265, 155] width 176 height 113
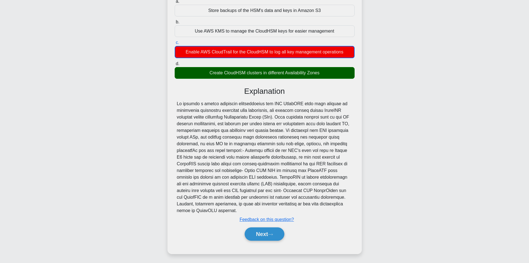
click at [158, 105] on div "A company needs to ensure that their sensitive customer data is encrypted while…" at bounding box center [264, 100] width 367 height 322
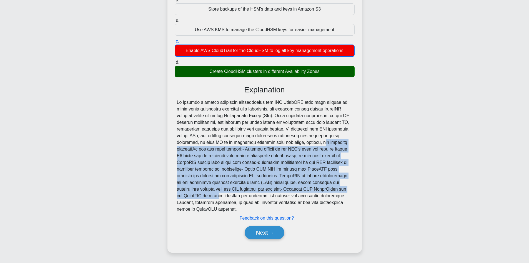
drag, startPoint x: 291, startPoint y: 153, endPoint x: 335, endPoint y: 187, distance: 55.0
click at [335, 188] on div at bounding box center [265, 155] width 176 height 113
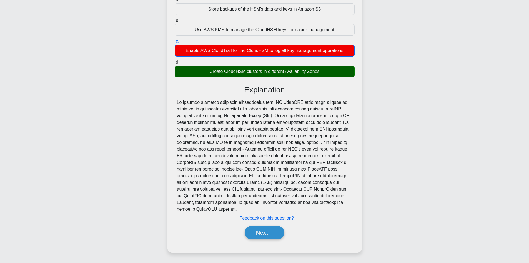
click at [201, 107] on div at bounding box center [265, 155] width 176 height 113
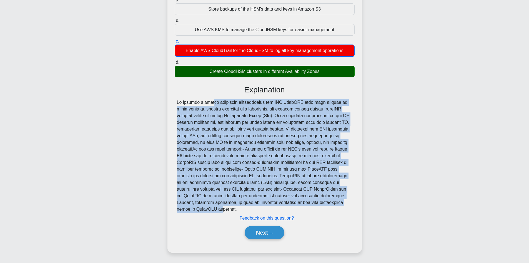
drag, startPoint x: 190, startPoint y: 99, endPoint x: 340, endPoint y: 198, distance: 179.5
click at [346, 204] on div "A company needs to ensure that their sensitive customer data is encrypted while…" at bounding box center [265, 94] width 190 height 310
click at [210, 128] on div at bounding box center [265, 155] width 176 height 113
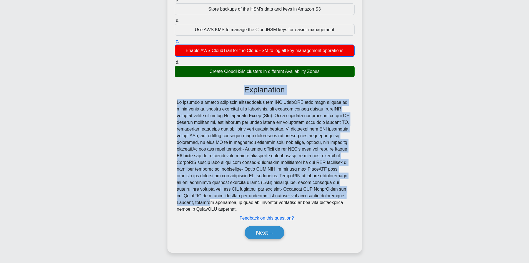
drag, startPoint x: 171, startPoint y: 93, endPoint x: 347, endPoint y: 191, distance: 200.8
click at [352, 197] on div "A company needs to ensure that their sensitive customer data is encrypted while…" at bounding box center [265, 94] width 190 height 310
click at [227, 111] on div at bounding box center [265, 155] width 176 height 113
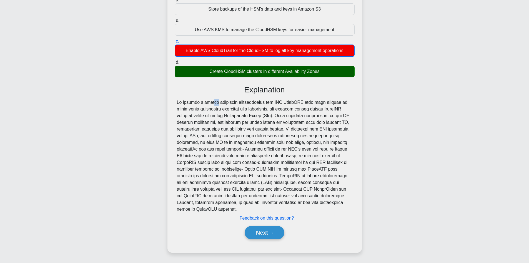
click at [183, 98] on div "Explanation Submit feedback Feedback on this question? Next" at bounding box center [265, 163] width 180 height 156
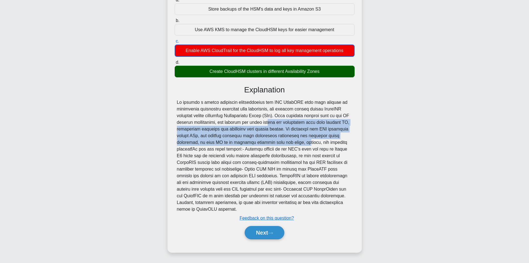
drag, startPoint x: 260, startPoint y: 136, endPoint x: 263, endPoint y: 140, distance: 5.4
click at [267, 141] on div at bounding box center [265, 155] width 176 height 113
drag, startPoint x: 235, startPoint y: 131, endPoint x: 213, endPoint y: 127, distance: 22.1
click at [234, 131] on div at bounding box center [265, 155] width 176 height 113
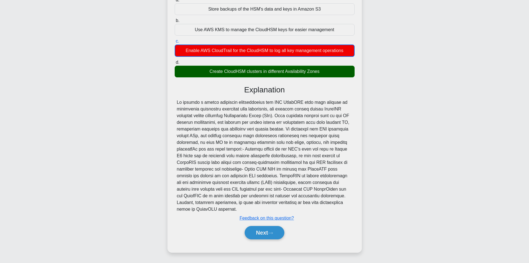
click at [176, 108] on div at bounding box center [265, 155] width 180 height 113
click at [173, 101] on div "A company needs to ensure that their sensitive customer data is encrypted while…" at bounding box center [265, 94] width 190 height 310
drag, startPoint x: 178, startPoint y: 102, endPoint x: 321, endPoint y: 207, distance: 177.5
click at [330, 212] on div at bounding box center [265, 155] width 180 height 113
click at [267, 229] on button "Next" at bounding box center [265, 232] width 40 height 13
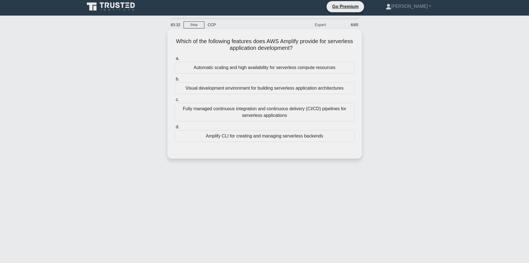
scroll to position [0, 0]
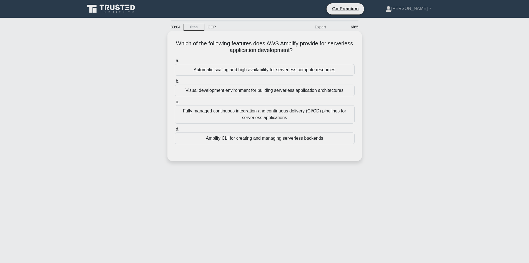
click at [269, 114] on div "Fully managed continuous integration and continuous delivery (CI/CD) pipelines …" at bounding box center [265, 114] width 180 height 18
click at [175, 104] on input "c. Fully managed continuous integration and continuous delivery (CI/CD) pipelin…" at bounding box center [175, 102] width 0 height 4
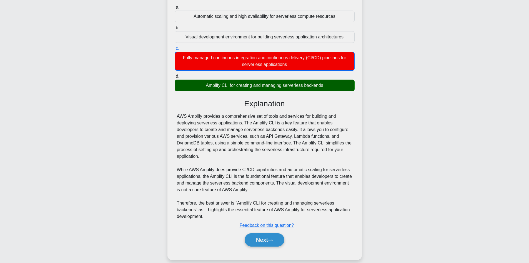
scroll to position [56, 0]
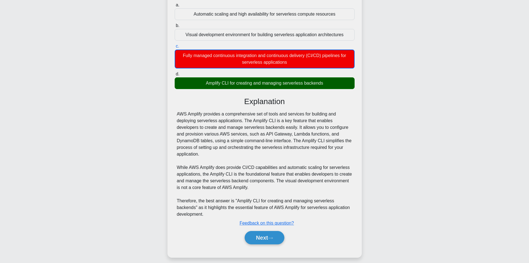
drag, startPoint x: 208, startPoint y: 87, endPoint x: 266, endPoint y: 87, distance: 58.1
click at [217, 87] on div "Amplify CLI for creating and managing serverless backends" at bounding box center [265, 83] width 180 height 12
drag, startPoint x: 266, startPoint y: 87, endPoint x: 313, endPoint y: 89, distance: 46.7
click at [287, 87] on div "Amplify CLI for creating and managing serverless backends" at bounding box center [265, 83] width 180 height 12
drag, startPoint x: 313, startPoint y: 89, endPoint x: 330, endPoint y: 88, distance: 17.3
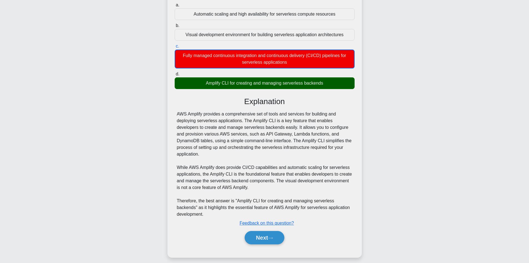
click at [329, 88] on div "Amplify CLI for creating and managing serverless backends" at bounding box center [265, 83] width 180 height 12
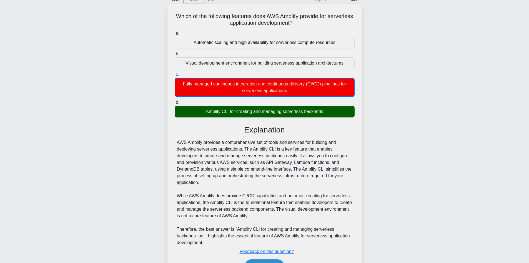
scroll to position [0, 0]
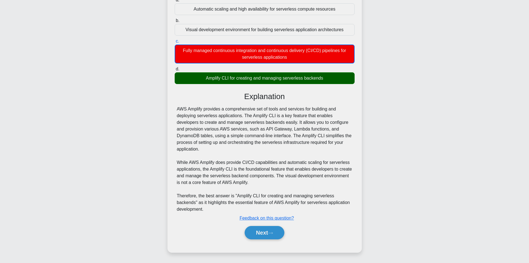
click at [228, 109] on div "AWS Amplify provides a comprehensive set of tools and services for building and…" at bounding box center [265, 159] width 176 height 107
click at [200, 78] on div "Amplify CLI for creating and managing serverless backends" at bounding box center [265, 78] width 180 height 12
click at [175, 71] on input "d. Amplify CLI for creating and managing serverless backends" at bounding box center [175, 69] width 0 height 4
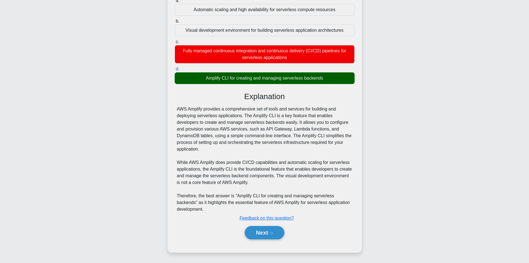
scroll to position [60, 0]
drag, startPoint x: 215, startPoint y: 80, endPoint x: 304, endPoint y: 106, distance: 92.4
click at [340, 104] on div "a. Automatic scaling and high availability for serverless compute resources b. …" at bounding box center [264, 121] width 181 height 250
click at [287, 106] on div "AWS Amplify provides a comprehensive set of tools and services for building and…" at bounding box center [265, 159] width 176 height 107
click at [200, 78] on div "Amplify CLI for creating and managing serverless backends" at bounding box center [265, 78] width 180 height 12
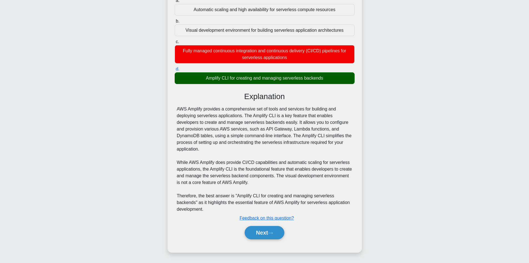
click at [175, 71] on input "d. Amplify CLI for creating and managing serverless backends" at bounding box center [175, 69] width 0 height 4
click at [180, 110] on div "a. Automatic scaling and high availability for serverless compute resources b. …" at bounding box center [264, 121] width 181 height 250
drag, startPoint x: 276, startPoint y: 128, endPoint x: 282, endPoint y: 131, distance: 7.6
click at [282, 131] on div "AWS Amplify provides a comprehensive set of tools and services for building and…" at bounding box center [265, 159] width 176 height 107
click at [202, 117] on div "AWS Amplify provides a comprehensive set of tools and services for building and…" at bounding box center [265, 159] width 176 height 107
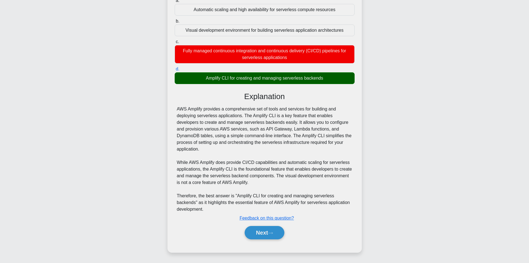
click at [175, 107] on div "AWS Amplify provides a comprehensive set of tools and services for building and…" at bounding box center [265, 159] width 180 height 107
click at [195, 114] on div "AWS Amplify provides a comprehensive set of tools and services for building and…" at bounding box center [265, 159] width 176 height 107
drag, startPoint x: 215, startPoint y: 121, endPoint x: 230, endPoint y: 128, distance: 16.8
click at [221, 123] on div "AWS Amplify provides a comprehensive set of tools and services for building and…" at bounding box center [265, 159] width 176 height 107
click at [229, 127] on div "AWS Amplify provides a comprehensive set of tools and services for building and…" at bounding box center [265, 159] width 176 height 107
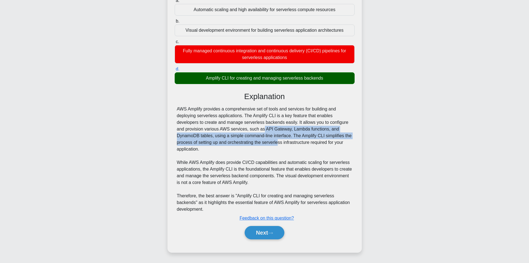
drag, startPoint x: 246, startPoint y: 145, endPoint x: 227, endPoint y: 140, distance: 19.8
click at [247, 147] on div "AWS Amplify provides a comprehensive set of tools and services for building and…" at bounding box center [265, 159] width 176 height 107
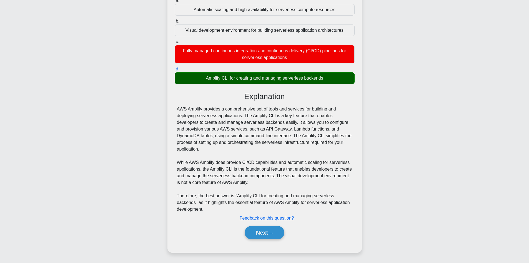
click at [175, 105] on div "Explanation AWS Amplify provides a comprehensive set of tools and services for …" at bounding box center [265, 167] width 180 height 150
drag, startPoint x: 175, startPoint y: 105, endPoint x: 190, endPoint y: 113, distance: 17.4
click at [175, 105] on div "Explanation AWS Amplify provides a comprehensive set of tools and services for …" at bounding box center [265, 167] width 180 height 150
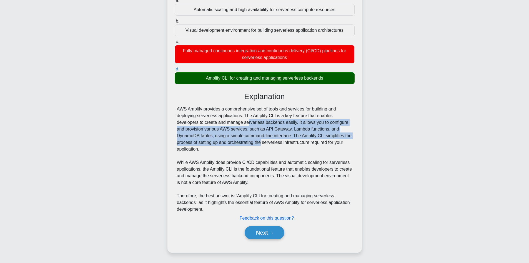
drag, startPoint x: 222, startPoint y: 136, endPoint x: 228, endPoint y: 144, distance: 10.1
click at [228, 144] on div "AWS Amplify provides a comprehensive set of tools and services for building and…" at bounding box center [265, 159] width 176 height 107
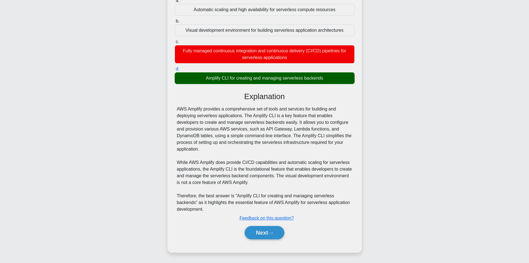
click at [173, 116] on div "Which of the following features does AWS Amplify provide for serverless applica…" at bounding box center [265, 111] width 190 height 277
click at [170, 109] on div "Which of the following features does AWS Amplify provide for serverless applica…" at bounding box center [265, 111] width 190 height 277
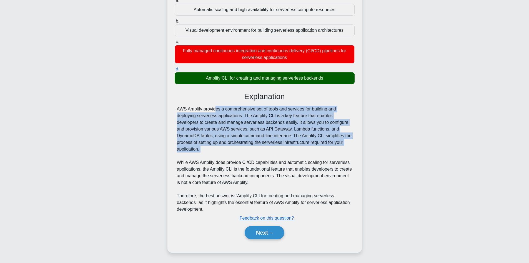
drag, startPoint x: 181, startPoint y: 112, endPoint x: 208, endPoint y: 149, distance: 45.7
click at [236, 158] on div "AWS Amplify provides a comprehensive set of tools and services for building and…" at bounding box center [265, 159] width 176 height 107
click at [183, 122] on div "AWS Amplify provides a comprehensive set of tools and services for building and…" at bounding box center [265, 159] width 176 height 107
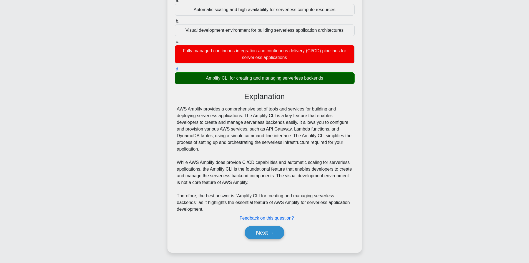
drag, startPoint x: 180, startPoint y: 111, endPoint x: 208, endPoint y: 124, distance: 30.6
click at [180, 111] on div "AWS Amplify provides a comprehensive set of tools and services for building and…" at bounding box center [265, 159] width 176 height 107
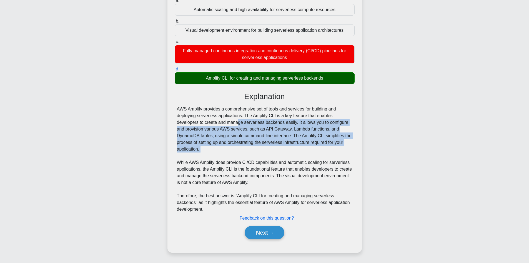
drag, startPoint x: 208, startPoint y: 124, endPoint x: 240, endPoint y: 154, distance: 44.2
click at [240, 154] on div "AWS Amplify provides a comprehensive set of tools and services for building and…" at bounding box center [265, 159] width 176 height 107
click at [193, 132] on div "AWS Amplify provides a comprehensive set of tools and services for building and…" at bounding box center [265, 159] width 176 height 107
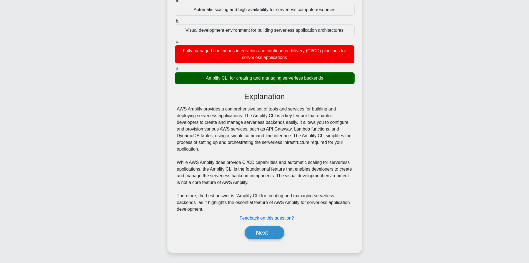
drag, startPoint x: 168, startPoint y: 108, endPoint x: 199, endPoint y: 126, distance: 35.9
click at [168, 108] on div "Which of the following features does AWS Amplify provide for serverless applica…" at bounding box center [265, 111] width 195 height 281
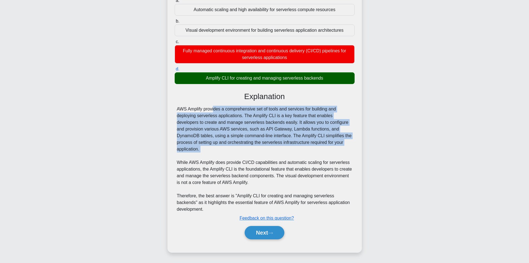
drag, startPoint x: 199, startPoint y: 126, endPoint x: 225, endPoint y: 158, distance: 40.5
click at [225, 158] on div "Which of the following features does AWS Amplify provide for serverless applica…" at bounding box center [265, 111] width 195 height 281
click at [201, 149] on div "AWS Amplify provides a comprehensive set of tools and services for building and…" at bounding box center [265, 159] width 176 height 107
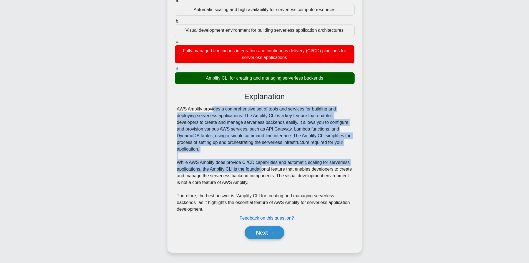
drag, startPoint x: 180, startPoint y: 109, endPoint x: 262, endPoint y: 167, distance: 100.7
click at [262, 167] on div "AWS Amplify provides a comprehensive set of tools and services for building and…" at bounding box center [265, 159] width 176 height 107
click at [206, 148] on div "AWS Amplify provides a comprehensive set of tools and services for building and…" at bounding box center [265, 159] width 176 height 107
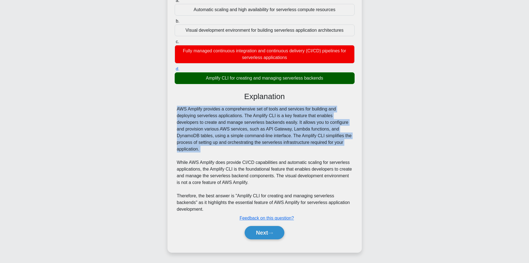
click at [206, 148] on div "AWS Amplify provides a comprehensive set of tools and services for building and…" at bounding box center [265, 159] width 176 height 107
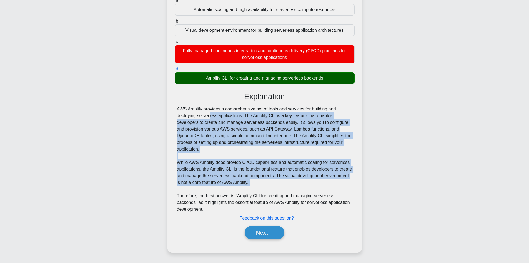
drag, startPoint x: 173, startPoint y: 113, endPoint x: 268, endPoint y: 194, distance: 124.9
click at [268, 194] on div "Which of the following features does AWS Amplify provide for serverless applica…" at bounding box center [265, 111] width 190 height 277
click at [191, 116] on div "AWS Amplify provides a comprehensive set of tools and services for building and…" at bounding box center [265, 159] width 176 height 107
click at [175, 115] on div "AWS Amplify provides a comprehensive set of tools and services for building and…" at bounding box center [265, 159] width 180 height 107
click at [200, 133] on div "AWS Amplify provides a comprehensive set of tools and services for building and…" at bounding box center [265, 159] width 176 height 107
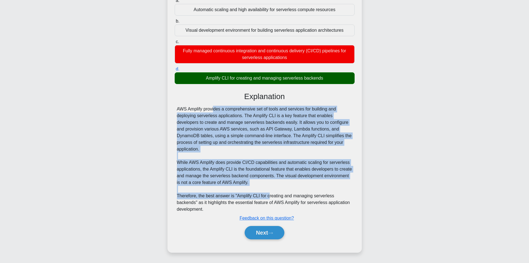
drag, startPoint x: 164, startPoint y: 109, endPoint x: 259, endPoint y: 187, distance: 122.4
click at [268, 197] on div "Which of the following features does AWS Amplify provide for serverless applica…" at bounding box center [264, 116] width 367 height 288
click at [186, 126] on div "AWS Amplify provides a comprehensive set of tools and services for building and…" at bounding box center [265, 159] width 176 height 107
drag, startPoint x: 170, startPoint y: 103, endPoint x: 273, endPoint y: 191, distance: 135.6
click at [282, 196] on div "Which of the following features does AWS Amplify provide for serverless applica…" at bounding box center [265, 111] width 190 height 277
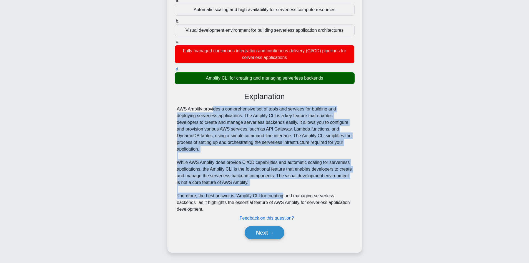
click at [216, 151] on div "AWS Amplify provides a comprehensive set of tools and services for building and…" at bounding box center [265, 159] width 176 height 107
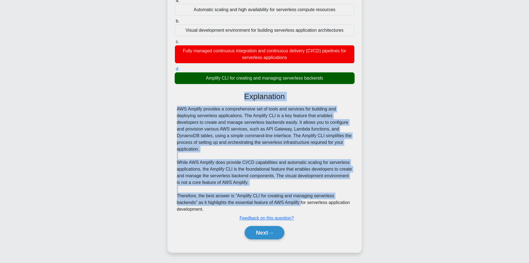
drag, startPoint x: 180, startPoint y: 107, endPoint x: 300, endPoint y: 205, distance: 155.0
click at [301, 206] on div "Which of the following features does AWS Amplify provide for serverless applica…" at bounding box center [264, 116] width 367 height 288
click at [176, 132] on div "AWS Amplify provides a comprehensive set of tools and services for building and…" at bounding box center [265, 159] width 180 height 107
drag, startPoint x: 155, startPoint y: 106, endPoint x: 289, endPoint y: 206, distance: 167.2
click at [291, 209] on div "Which of the following features does AWS Amplify provide for serverless applica…" at bounding box center [264, 116] width 367 height 288
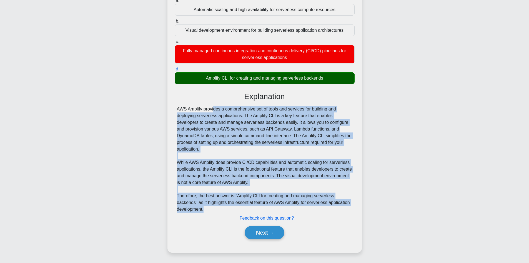
click at [204, 146] on div "AWS Amplify provides a comprehensive set of tools and services for building and…" at bounding box center [265, 159] width 176 height 107
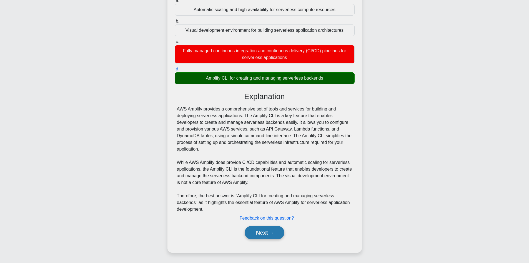
click at [266, 228] on button "Next" at bounding box center [265, 232] width 40 height 13
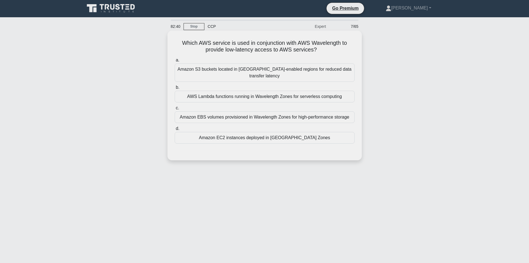
scroll to position [0, 0]
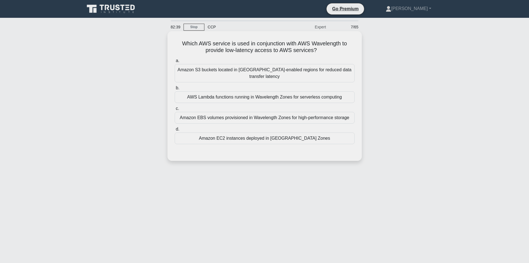
click at [186, 45] on h5 "Which AWS service is used in conjunction with AWS Wavelength to provide low-lat…" at bounding box center [264, 47] width 181 height 14
drag, startPoint x: 197, startPoint y: 48, endPoint x: 217, endPoint y: 51, distance: 20.5
click at [202, 48] on h5 "Which AWS service is used in conjunction with AWS Wavelength to provide low-lat…" at bounding box center [264, 47] width 181 height 14
drag, startPoint x: 217, startPoint y: 51, endPoint x: 300, endPoint y: 63, distance: 83.5
click at [300, 64] on div "Which AWS service is used in conjunction with AWS Wavelength to provide low-lat…" at bounding box center [265, 95] width 190 height 125
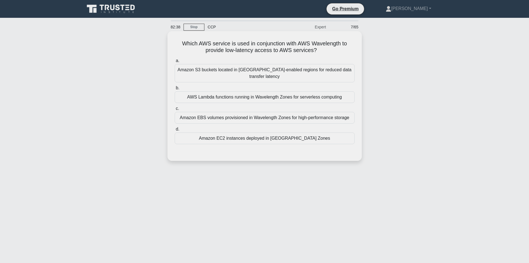
click at [204, 46] on h5 "Which AWS service is used in conjunction with AWS Wavelength to provide low-lat…" at bounding box center [264, 47] width 181 height 14
click at [281, 99] on div "AWS Lambda functions running in Wavelength Zones for serverless computing" at bounding box center [265, 97] width 180 height 12
click at [175, 90] on input "b. AWS Lambda functions running in Wavelength Zones for serverless computing" at bounding box center [175, 88] width 0 height 4
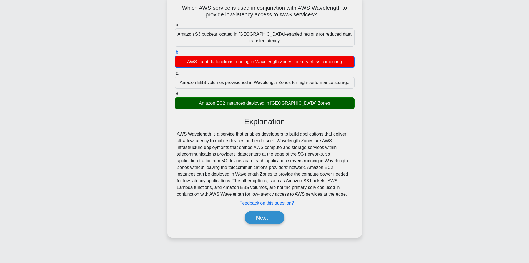
scroll to position [38, 0]
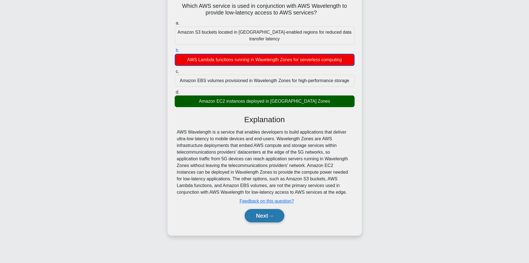
click at [270, 221] on button "Next" at bounding box center [265, 215] width 40 height 13
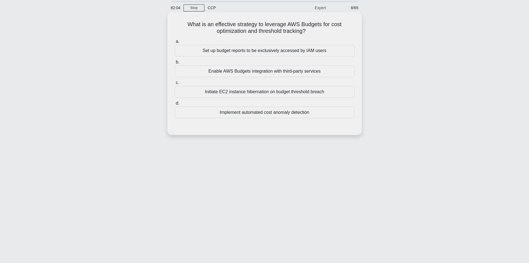
scroll to position [0, 0]
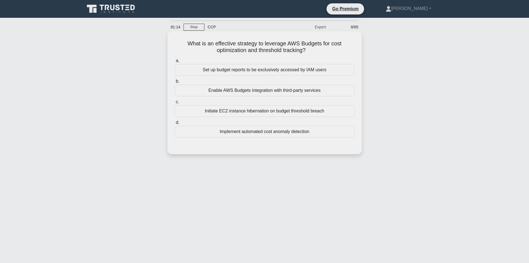
click at [258, 134] on div "Implement automated cost anomaly detection" at bounding box center [265, 132] width 180 height 12
click at [175, 124] on input "d. Implement automated cost anomaly detection" at bounding box center [175, 123] width 0 height 4
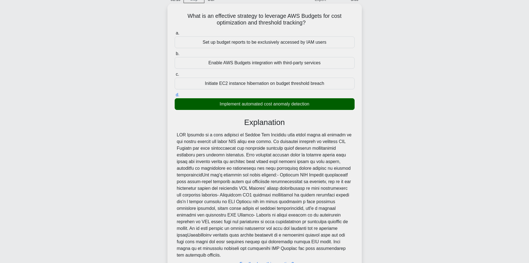
scroll to position [67, 0]
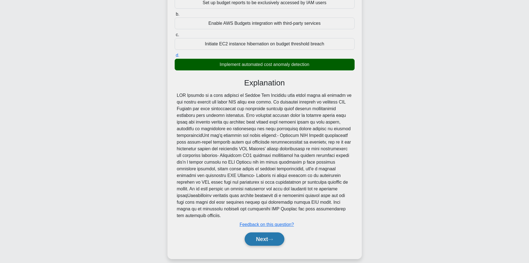
click at [278, 232] on button "Next" at bounding box center [265, 238] width 40 height 13
drag, startPoint x: 278, startPoint y: 228, endPoint x: 279, endPoint y: 226, distance: 2.9
click at [278, 232] on button "Next" at bounding box center [265, 238] width 40 height 13
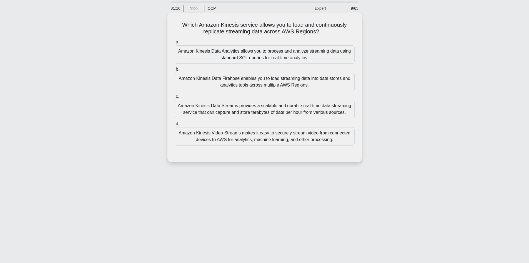
scroll to position [0, 0]
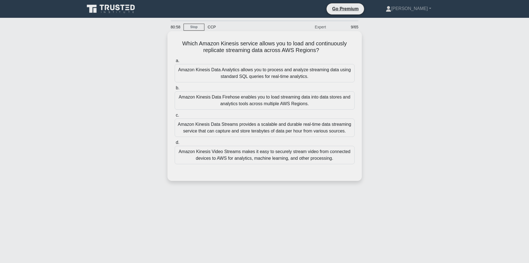
click at [265, 131] on div "Amazon Kinesis Data Streams provides a scalable and durable real-time data stre…" at bounding box center [265, 127] width 180 height 18
click at [175, 117] on input "c. Amazon Kinesis Data Streams provides a scalable and durable real-time data s…" at bounding box center [175, 115] width 0 height 4
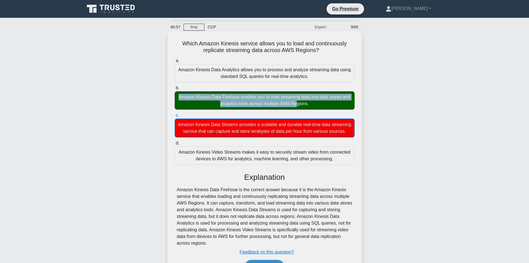
drag, startPoint x: 195, startPoint y: 89, endPoint x: 283, endPoint y: 94, distance: 88.2
click at [210, 93] on label "b. Amazon Kinesis Data Firehose enables you to load streaming data into data st…" at bounding box center [265, 96] width 180 height 25
drag, startPoint x: 283, startPoint y: 94, endPoint x: 328, endPoint y: 109, distance: 47.4
click at [328, 109] on div "Amazon Kinesis Data Firehose enables you to load streaming data into data store…" at bounding box center [265, 100] width 180 height 18
click at [314, 101] on div "Amazon Kinesis Data Firehose enables you to load streaming data into data store…" at bounding box center [265, 100] width 180 height 18
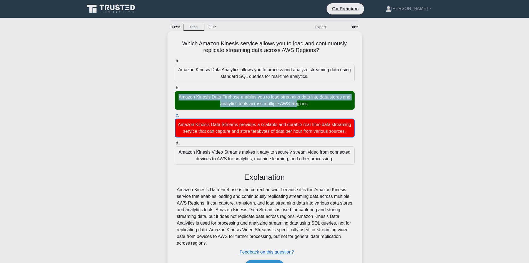
click at [175, 90] on input "b. Amazon Kinesis Data Firehose enables you to load streaming data into data st…" at bounding box center [175, 88] width 0 height 4
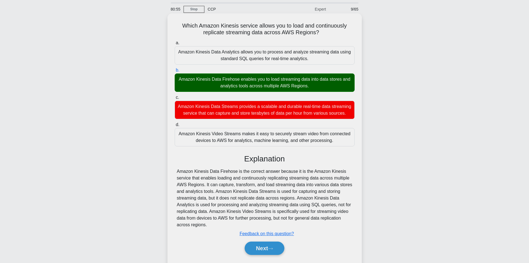
scroll to position [40, 0]
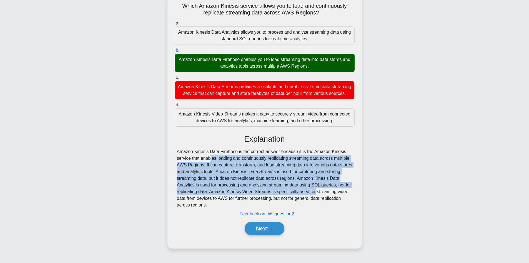
drag, startPoint x: 164, startPoint y: 163, endPoint x: 206, endPoint y: 167, distance: 42.8
click at [284, 196] on div "Which Amazon Kinesis service allows you to load and continuously replicate stre…" at bounding box center [264, 125] width 367 height 261
click at [189, 167] on div "Amazon Kinesis Data Firehose is the correct answer because it is the Amazon Kin…" at bounding box center [265, 178] width 176 height 60
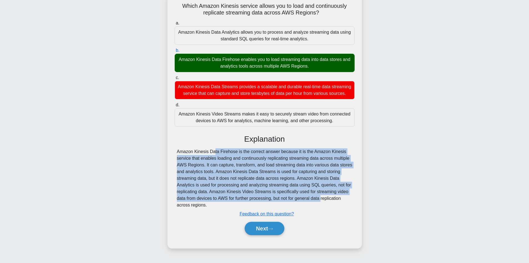
drag, startPoint x: 170, startPoint y: 151, endPoint x: 289, endPoint y: 202, distance: 129.6
click at [289, 202] on div "Which Amazon Kinesis service allows you to load and continuously replicate stre…" at bounding box center [265, 121] width 190 height 250
click at [192, 171] on div "Amazon Kinesis Data Firehose is the correct answer because it is the Amazon Kin…" at bounding box center [265, 178] width 176 height 60
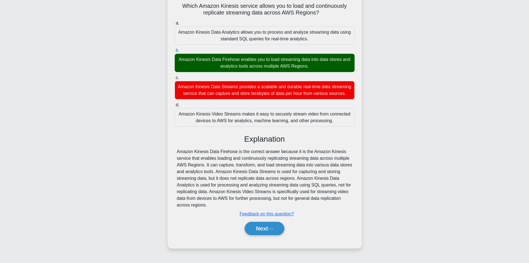
click at [180, 150] on div "Explanation Amazon Kinesis Data Firehose is the correct answer because it is th…" at bounding box center [265, 185] width 180 height 103
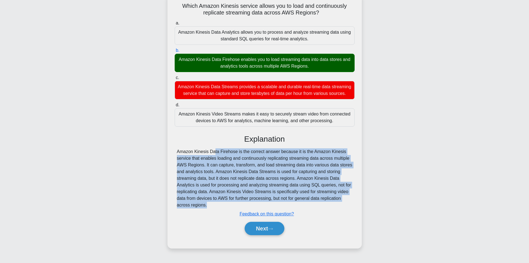
drag, startPoint x: 180, startPoint y: 150, endPoint x: 190, endPoint y: 166, distance: 19.3
click at [288, 189] on div "Explanation Amazon Kinesis Data Firehose is the correct answer because it is th…" at bounding box center [265, 185] width 180 height 103
click at [190, 165] on div "Amazon Kinesis Data Firehose is the correct answer because it is the Amazon Kin…" at bounding box center [265, 178] width 176 height 60
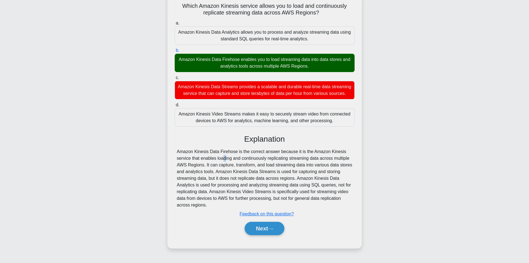
click at [190, 165] on div "Amazon Kinesis Data Firehose is the correct answer because it is the Amazon Kin…" at bounding box center [265, 178] width 176 height 60
click at [169, 152] on div "Which Amazon Kinesis service allows you to load and continuously replicate stre…" at bounding box center [265, 121] width 195 height 254
drag, startPoint x: 173, startPoint y: 153, endPoint x: 257, endPoint y: 198, distance: 95.6
click at [282, 212] on div "Which Amazon Kinesis service allows you to load and continuously replicate stre…" at bounding box center [265, 121] width 190 height 250
click at [176, 161] on div "Amazon Kinesis Data Firehose is the correct answer because it is the Amazon Kin…" at bounding box center [265, 178] width 180 height 60
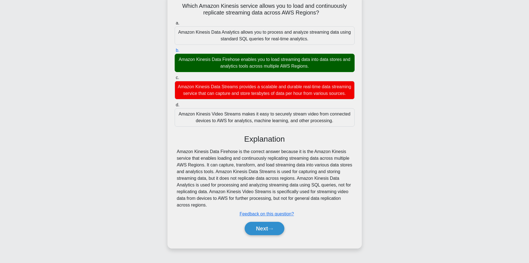
click at [174, 149] on div "Which Amazon Kinesis service allows you to load and continuously replicate stre…" at bounding box center [265, 121] width 190 height 250
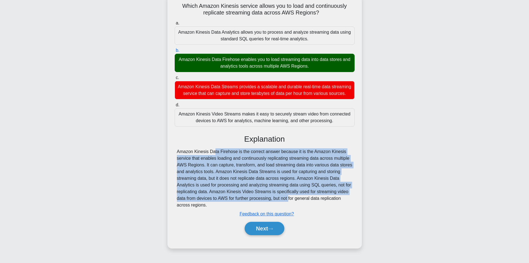
drag, startPoint x: 174, startPoint y: 150, endPoint x: 256, endPoint y: 202, distance: 97.7
click at [257, 202] on div "Which Amazon Kinesis service allows you to load and continuously replicate stre…" at bounding box center [265, 121] width 190 height 250
click at [188, 167] on div "Amazon Kinesis Data Firehose is the correct answer because it is the Amazon Kin…" at bounding box center [265, 178] width 176 height 60
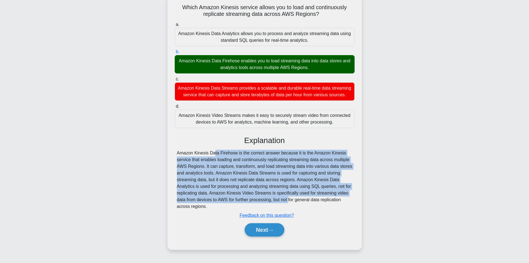
click at [167, 151] on div "Which Amazon Kinesis service allows you to load and continuously replicate stre…" at bounding box center [264, 125] width 367 height 261
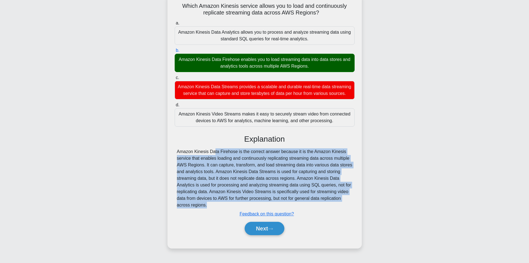
drag, startPoint x: 167, startPoint y: 151, endPoint x: 227, endPoint y: 207, distance: 81.8
click at [227, 207] on div "Which Amazon Kinesis service allows you to load and continuously replicate stre…" at bounding box center [264, 125] width 367 height 261
click at [185, 177] on div "Amazon Kinesis Data Firehose is the correct answer because it is the Amazon Kin…" at bounding box center [265, 178] width 176 height 60
click at [170, 152] on div "Which Amazon Kinesis service allows you to load and continuously replicate stre…" at bounding box center [265, 121] width 190 height 250
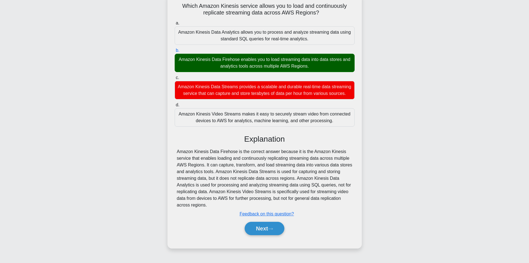
drag, startPoint x: 171, startPoint y: 159, endPoint x: 193, endPoint y: 173, distance: 25.4
click at [173, 160] on div "Which Amazon Kinesis service allows you to load and continuously replicate stre…" at bounding box center [265, 121] width 190 height 250
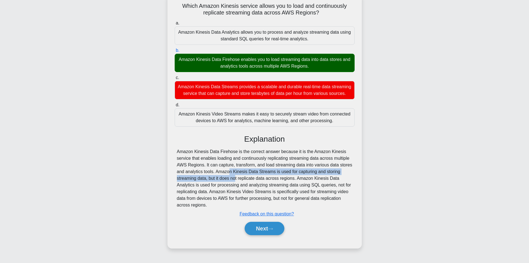
drag, startPoint x: 201, startPoint y: 178, endPoint x: 227, endPoint y: 208, distance: 39.8
click at [210, 186] on div "Amazon Kinesis Data Firehose is the correct answer because it is the Amazon Kin…" at bounding box center [265, 178] width 176 height 60
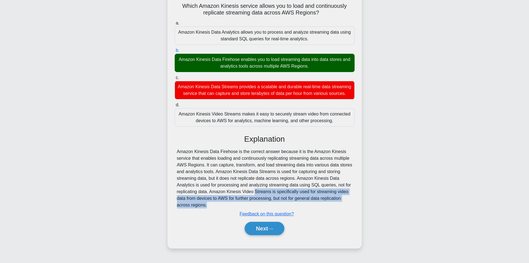
drag, startPoint x: 227, startPoint y: 208, endPoint x: 191, endPoint y: 182, distance: 44.0
click at [229, 219] on div "Explanation Amazon Kinesis Data Firehose is the correct answer because it is th…" at bounding box center [265, 185] width 180 height 103
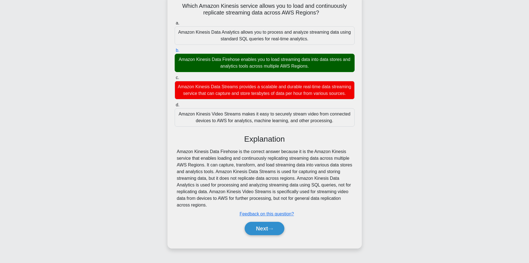
click at [190, 176] on div "Amazon Kinesis Data Firehose is the correct answer because it is the Amazon Kin…" at bounding box center [265, 178] width 176 height 60
click at [172, 165] on div "Which Amazon Kinesis service allows you to load and continuously replicate stre…" at bounding box center [265, 121] width 190 height 250
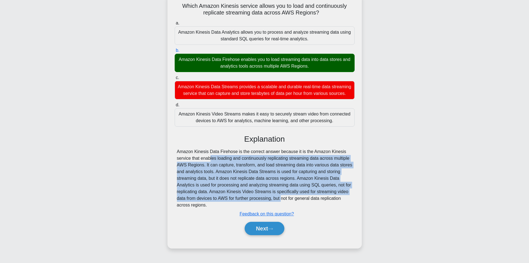
drag, startPoint x: 172, startPoint y: 165, endPoint x: 221, endPoint y: 195, distance: 57.4
click at [240, 206] on div "Which Amazon Kinesis service allows you to load and continuously replicate stre…" at bounding box center [265, 121] width 190 height 250
click at [187, 170] on div "Amazon Kinesis Data Firehose is the correct answer because it is the Amazon Kin…" at bounding box center [265, 178] width 176 height 60
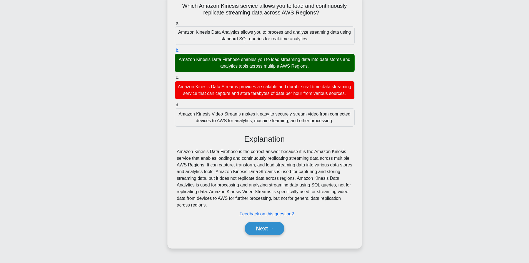
click at [174, 154] on div "a. Amazon Kinesis Data Analytics allows you to process and analyze streaming da…" at bounding box center [264, 130] width 181 height 223
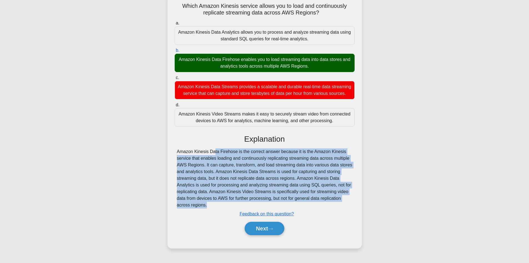
drag, startPoint x: 188, startPoint y: 163, endPoint x: 213, endPoint y: 204, distance: 48.2
click at [224, 215] on div "Explanation Amazon Kinesis Data Firehose is the correct answer because it is th…" at bounding box center [265, 185] width 180 height 103
drag, startPoint x: 176, startPoint y: 166, endPoint x: 169, endPoint y: 159, distance: 10.0
click at [176, 166] on div "Amazon Kinesis Data Firehose is the correct answer because it is the Amazon Kin…" at bounding box center [265, 178] width 180 height 60
click at [170, 153] on div "Which Amazon Kinesis service allows you to load and continuously replicate stre…" at bounding box center [265, 121] width 190 height 250
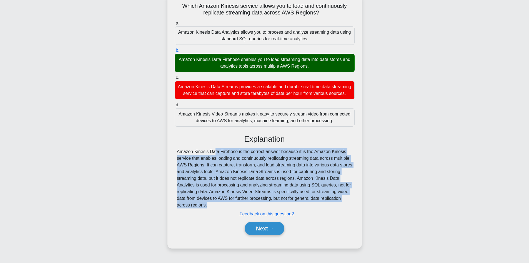
drag, startPoint x: 170, startPoint y: 146, endPoint x: 191, endPoint y: 181, distance: 41.5
click at [221, 213] on div "Which Amazon Kinesis service allows you to load and continuously replicate stre…" at bounding box center [265, 121] width 190 height 250
click at [175, 160] on div "a. Amazon Kinesis Data Analytics allows you to process and analyze streaming da…" at bounding box center [264, 130] width 181 height 223
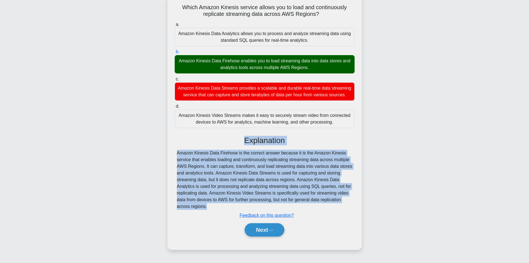
click at [167, 145] on div "Which Amazon Kinesis service allows you to load and continuously replicate stre…" at bounding box center [264, 125] width 367 height 261
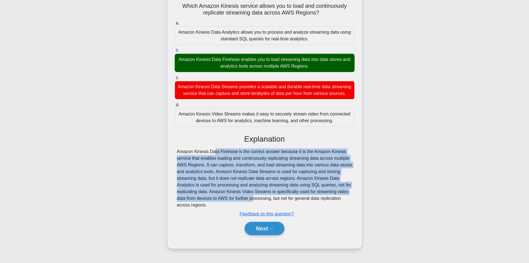
drag, startPoint x: 187, startPoint y: 158, endPoint x: 218, endPoint y: 210, distance: 59.6
click at [223, 214] on div "Explanation Amazon Kinesis Data Firehose is the correct answer because it is th…" at bounding box center [265, 185] width 180 height 103
drag, startPoint x: 178, startPoint y: 164, endPoint x: 173, endPoint y: 163, distance: 5.7
click at [178, 164] on div "Amazon Kinesis Data Firehose is the correct answer because it is the Amazon Kin…" at bounding box center [265, 178] width 176 height 60
click at [176, 153] on div "Amazon Kinesis Data Firehose is the correct answer because it is the Amazon Kin…" at bounding box center [265, 178] width 180 height 60
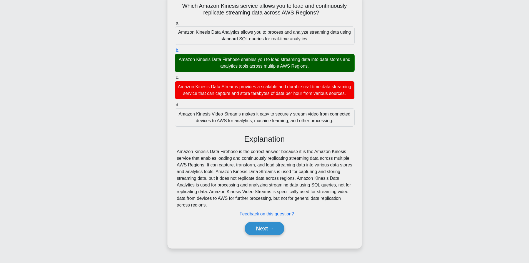
click at [176, 143] on div "Explanation" at bounding box center [265, 138] width 180 height 9
drag, startPoint x: 206, startPoint y: 175, endPoint x: 184, endPoint y: 172, distance: 22.5
click at [224, 208] on div "Amazon Kinesis Data Firehose is the correct answer because it is the Amazon Kin…" at bounding box center [265, 178] width 176 height 60
click at [174, 150] on div "Which Amazon Kinesis service allows you to load and continuously replicate stre…" at bounding box center [265, 121] width 190 height 250
click at [173, 150] on div "Which Amazon Kinesis service allows you to load and continuously replicate stre…" at bounding box center [265, 121] width 190 height 250
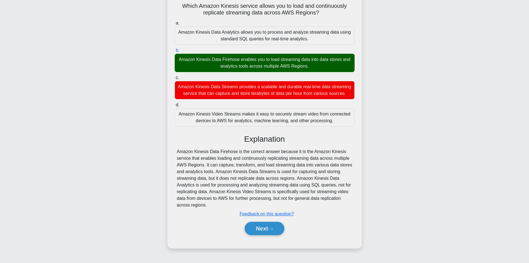
click at [175, 152] on div "Which Amazon Kinesis service allows you to load and continuously replicate stre…" at bounding box center [265, 121] width 190 height 250
click at [199, 165] on div "Amazon Kinesis Data Firehose is the correct answer because it is the Amazon Kin…" at bounding box center [265, 178] width 176 height 60
click at [260, 234] on button "Next" at bounding box center [265, 227] width 40 height 13
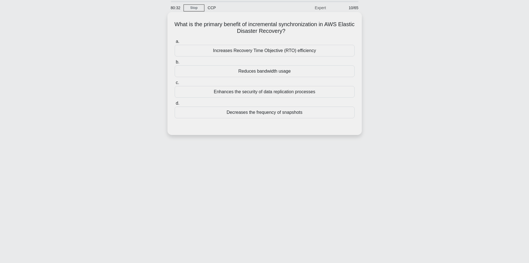
scroll to position [0, 0]
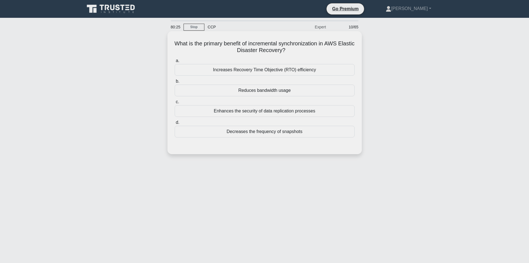
click at [277, 71] on div "Increases Recovery Time Objective (RTO) efficiency" at bounding box center [265, 70] width 180 height 12
click at [175, 63] on input "a. Increases Recovery Time Objective (RTO) efficiency" at bounding box center [175, 61] width 0 height 4
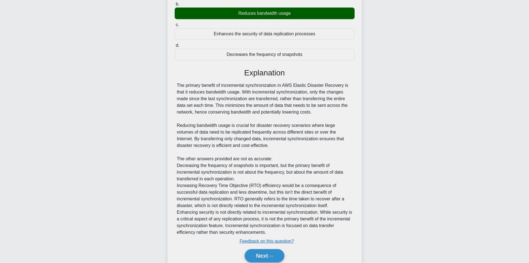
scroll to position [101, 0]
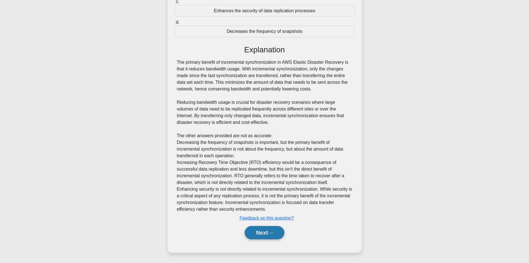
click at [267, 233] on button "Next" at bounding box center [265, 232] width 40 height 13
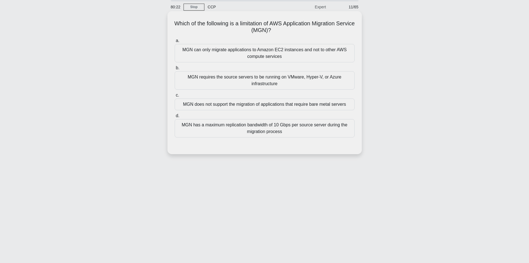
scroll to position [0, 0]
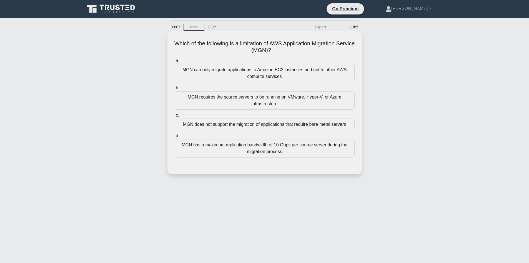
click at [274, 126] on div "MGN does not support the migration of applications that require bare metal serv…" at bounding box center [265, 124] width 180 height 12
click at [175, 117] on input "c. MGN does not support the migration of applications that require bare metal s…" at bounding box center [175, 115] width 0 height 4
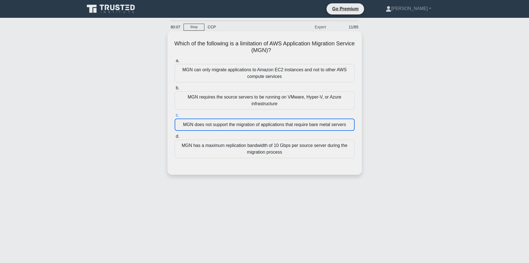
click at [274, 126] on div "MGN does not support the migration of applications that require bare metal serv…" at bounding box center [265, 124] width 180 height 12
click at [175, 117] on input "c. MGN does not support the migration of applications that require bare metal s…" at bounding box center [175, 115] width 0 height 4
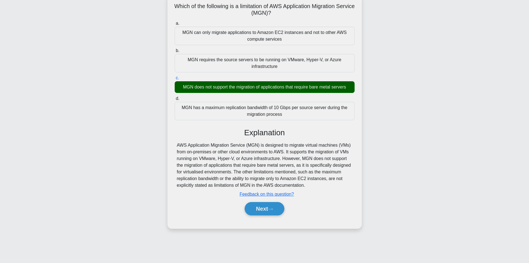
scroll to position [38, 0]
click at [333, 131] on h3 "Explanation" at bounding box center [264, 132] width 173 height 9
click at [269, 206] on button "Next" at bounding box center [265, 207] width 40 height 13
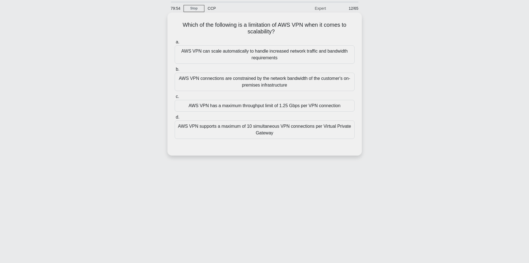
scroll to position [0, 0]
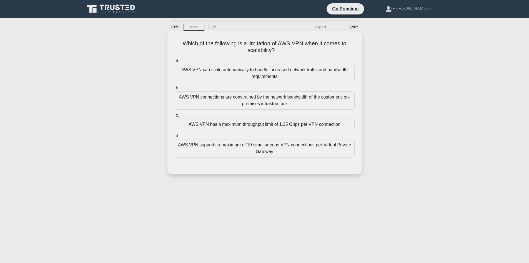
drag, startPoint x: 175, startPoint y: 37, endPoint x: 294, endPoint y: 55, distance: 120.6
click at [294, 55] on div "Which of the following is a limitation of AWS VPN when it comes to scalability?…" at bounding box center [265, 102] width 190 height 138
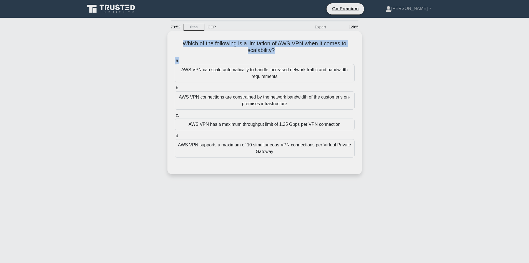
click at [193, 44] on h5 "Which of the following is a limitation of AWS VPN when it comes to scalability?…" at bounding box center [264, 47] width 181 height 14
drag, startPoint x: 175, startPoint y: 42, endPoint x: 306, endPoint y: 54, distance: 131.4
click at [306, 54] on h5 "Which of the following is a limitation of AWS VPN when it comes to scalability?…" at bounding box center [264, 47] width 181 height 14
click at [272, 43] on h5 "Which of the following is a limitation of AWS VPN when it comes to scalability?…" at bounding box center [264, 47] width 181 height 14
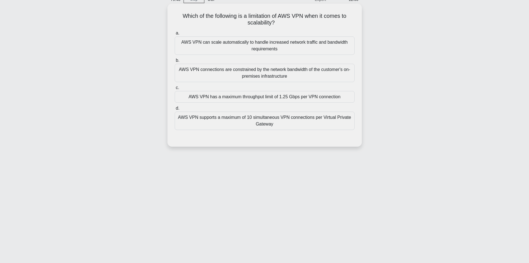
scroll to position [38, 0]
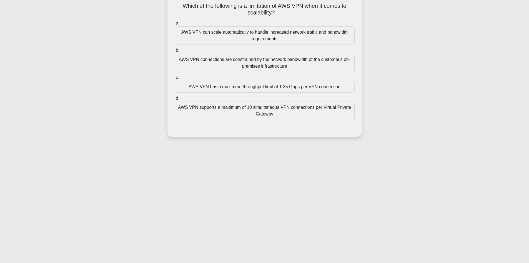
click at [264, 88] on div "AWS VPN has a maximum throughput limit of 1.25 Gbps per VPN connection" at bounding box center [265, 87] width 180 height 12
click at [175, 79] on input "c. AWS VPN has a maximum throughput limit of 1.25 Gbps per VPN connection" at bounding box center [175, 78] width 0 height 4
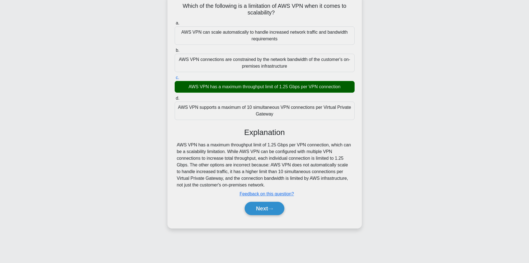
drag, startPoint x: 174, startPoint y: 145, endPoint x: 353, endPoint y: 183, distance: 183.3
click at [353, 183] on div "a. AWS VPN can scale automatically to handle increased network traffic and band…" at bounding box center [264, 120] width 181 height 203
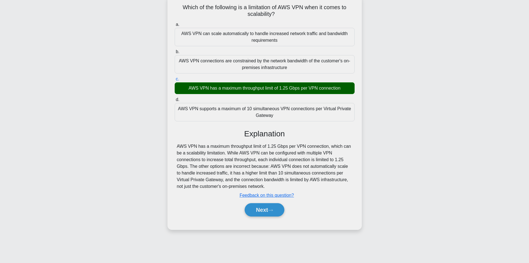
click at [400, 143] on div "Which of the following is a limitation of AWS VPN when it comes to scalability?…" at bounding box center [264, 115] width 367 height 241
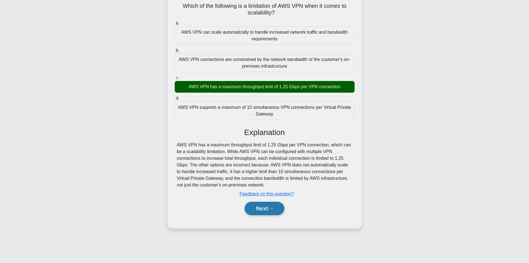
click at [272, 210] on icon at bounding box center [270, 208] width 5 height 3
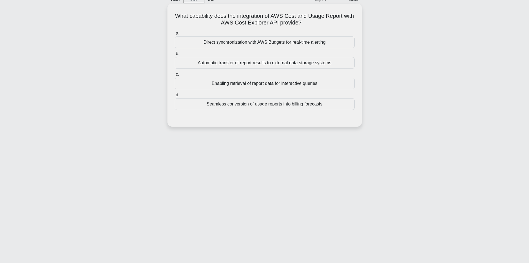
scroll to position [28, 0]
drag, startPoint x: 183, startPoint y: 15, endPoint x: 242, endPoint y: 21, distance: 59.5
click at [212, 19] on h5 "What capability does the integration of AWS Cost and Usage Report with AWS Cost…" at bounding box center [264, 19] width 181 height 14
drag, startPoint x: 325, startPoint y: 41, endPoint x: 335, endPoint y: 41, distance: 9.2
click at [334, 42] on div "What capability does the integration of AWS Cost and Usage Report with AWS Cost…" at bounding box center [265, 65] width 190 height 118
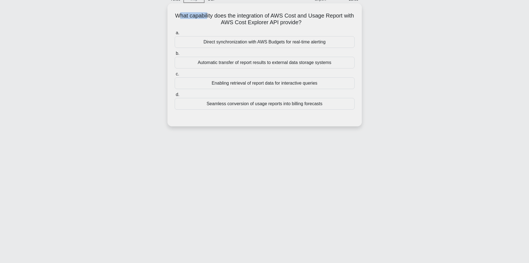
click at [257, 20] on h5 "What capability does the integration of AWS Cost and Usage Report with AWS Cost…" at bounding box center [264, 19] width 181 height 14
click at [277, 41] on div "Direct synchronization with AWS Budgets for real-time alerting" at bounding box center [265, 42] width 180 height 12
click at [175, 35] on input "a. Direct synchronization with AWS Budgets for real-time alerting" at bounding box center [175, 33] width 0 height 4
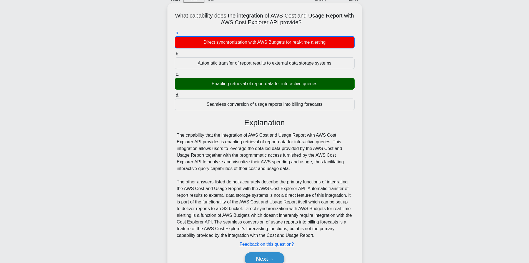
scroll to position [54, 0]
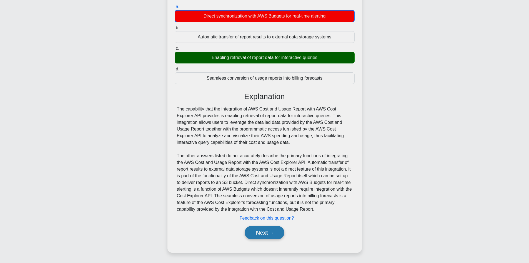
click at [280, 233] on button "Next" at bounding box center [265, 232] width 40 height 13
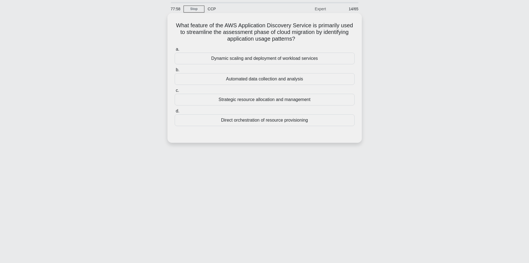
scroll to position [28, 0]
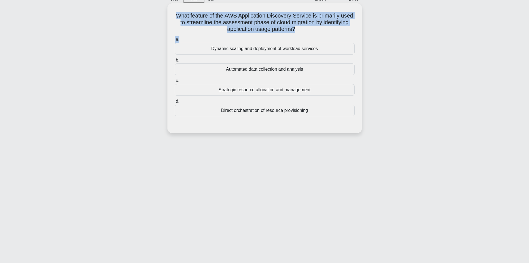
drag, startPoint x: 181, startPoint y: 15, endPoint x: 355, endPoint y: 40, distance: 176.3
click at [357, 43] on div "What feature of the AWS Application Discovery Service is primarily used to stre…" at bounding box center [265, 68] width 190 height 125
click at [327, 17] on h5 "What feature of the AWS Application Discovery Service is primarily used to stre…" at bounding box center [264, 22] width 181 height 21
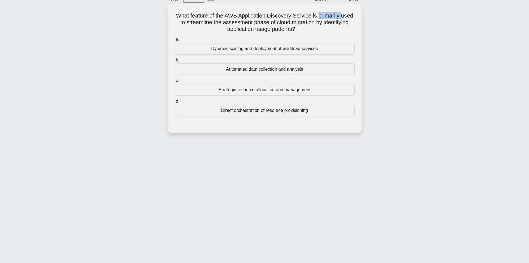
click at [327, 17] on h5 "What feature of the AWS Application Discovery Service is primarily used to stre…" at bounding box center [264, 22] width 181 height 21
click at [222, 22] on h5 "What feature of the AWS Application Discovery Service is primarily used to stre…" at bounding box center [264, 22] width 181 height 21
click at [270, 74] on div "Automated data collection and analysis" at bounding box center [265, 69] width 180 height 12
click at [175, 62] on input "b. Automated data collection and analysis" at bounding box center [175, 60] width 0 height 4
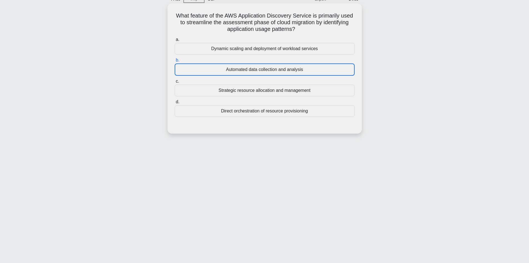
click at [270, 74] on div "Automated data collection and analysis" at bounding box center [265, 69] width 180 height 12
click at [175, 62] on input "b. Automated data collection and analysis" at bounding box center [175, 60] width 0 height 4
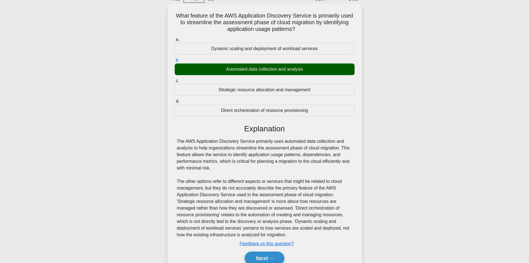
click at [305, 138] on div "Explanation The AWS Application Discovery Service primarily uses automated data…" at bounding box center [265, 195] width 180 height 143
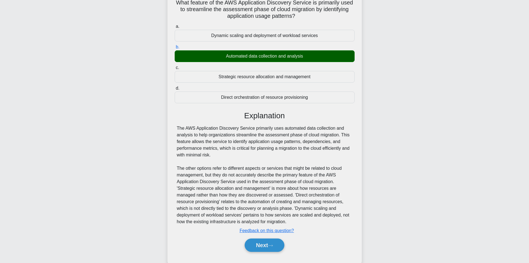
scroll to position [54, 0]
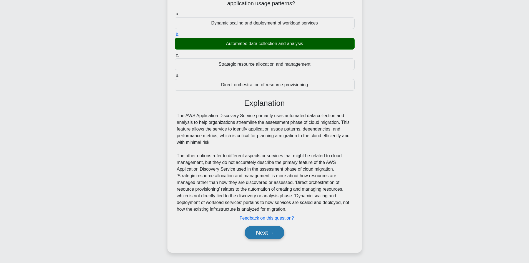
click at [276, 229] on button "Next" at bounding box center [265, 232] width 40 height 13
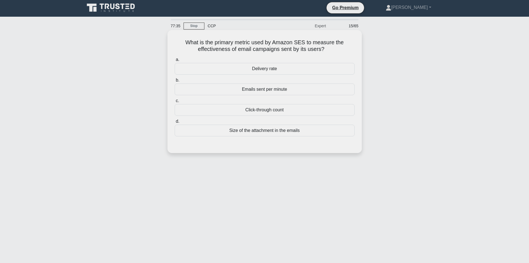
scroll to position [0, 0]
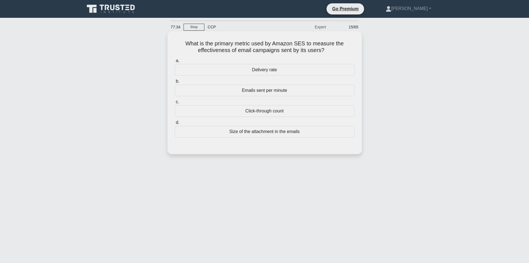
drag, startPoint x: 181, startPoint y: 44, endPoint x: 237, endPoint y: 44, distance: 56.1
click at [182, 44] on h5 "What is the primary metric used by Amazon SES to measure the effectiveness of e…" at bounding box center [264, 47] width 181 height 14
drag, startPoint x: 250, startPoint y: 44, endPoint x: 335, endPoint y: 50, distance: 84.9
click at [335, 50] on h5 "What is the primary metric used by Amazon SES to measure the effectiveness of e…" at bounding box center [264, 47] width 181 height 14
click at [331, 48] on icon ".spinner_0XTQ{transform-origin:center;animation:spinner_y6GP .75s linear infini…" at bounding box center [328, 50] width 7 height 7
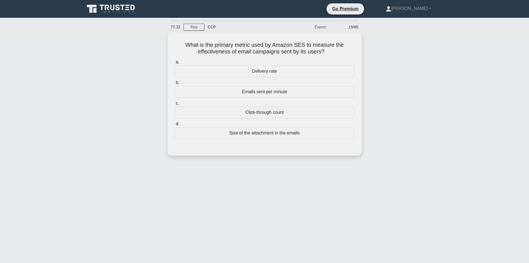
scroll to position [28, 0]
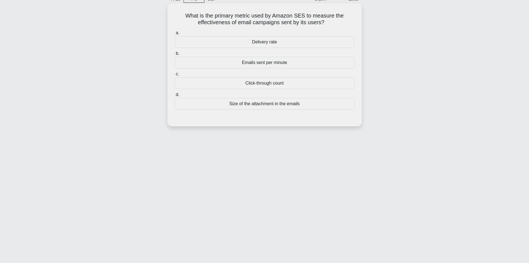
drag, startPoint x: 275, startPoint y: 86, endPoint x: 277, endPoint y: 91, distance: 4.7
click at [277, 90] on div "a. Delivery rate b. Emails sent per minute c. d." at bounding box center [264, 69] width 187 height 82
click at [277, 91] on div "a. Delivery rate b. Emails sent per minute c. d." at bounding box center [264, 69] width 187 height 82
click at [288, 83] on div "Click-through count" at bounding box center [265, 83] width 180 height 12
click at [175, 76] on input "c. Click-through count" at bounding box center [175, 74] width 0 height 4
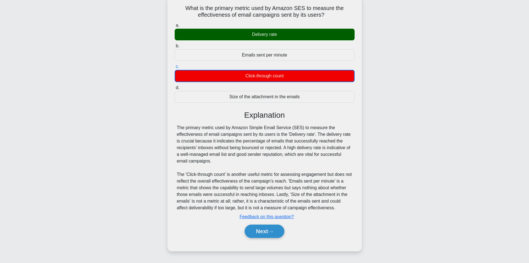
scroll to position [38, 0]
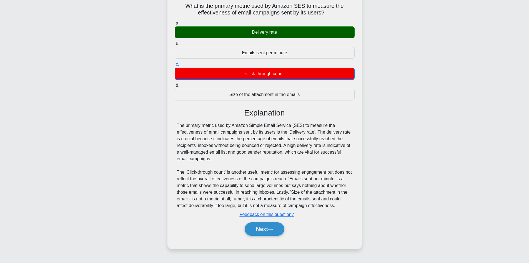
click at [180, 121] on div "Explanation The primary metric used by Amazon Simple Email Service (SES) to mea…" at bounding box center [265, 173] width 180 height 130
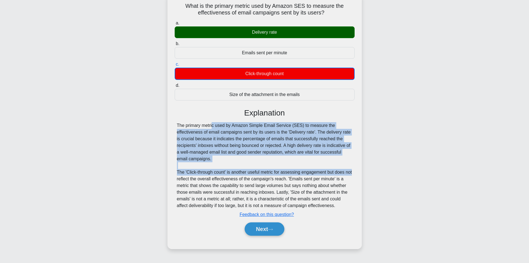
drag, startPoint x: 180, startPoint y: 121, endPoint x: 358, endPoint y: 173, distance: 185.4
click at [358, 173] on div "What is the primary metric used by Amazon SES to measure the effectiveness of e…" at bounding box center [265, 121] width 190 height 250
click at [256, 155] on div "The primary metric used by Amazon Simple Email Service (SES) to measure the eff…" at bounding box center [265, 165] width 176 height 87
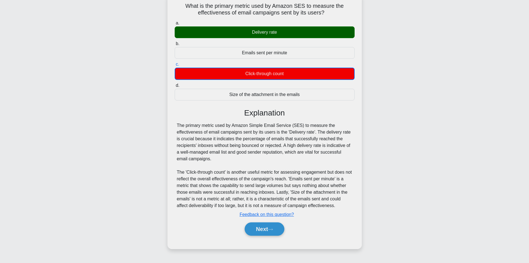
click at [174, 125] on div "a. Delivery rate b. Emails sent per minute c. d." at bounding box center [264, 130] width 181 height 223
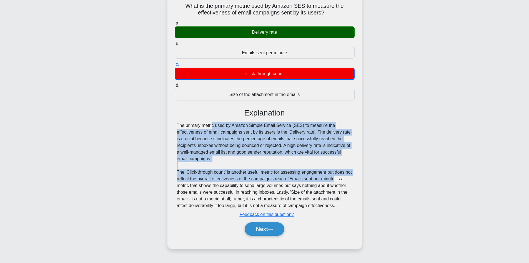
drag, startPoint x: 178, startPoint y: 126, endPoint x: 324, endPoint y: 173, distance: 152.9
click at [333, 176] on div "The primary metric used by Amazon Simple Email Service (SES) to measure the eff…" at bounding box center [265, 165] width 180 height 87
drag, startPoint x: 240, startPoint y: 167, endPoint x: 246, endPoint y: 165, distance: 6.2
click at [241, 167] on div "The primary metric used by Amazon Simple Email Service (SES) to measure the eff…" at bounding box center [265, 165] width 176 height 87
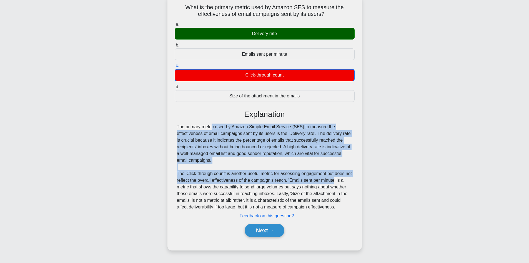
click at [167, 126] on div "What is the primary metric used by Amazon SES to measure the effectiveness of e…" at bounding box center [264, 126] width 367 height 262
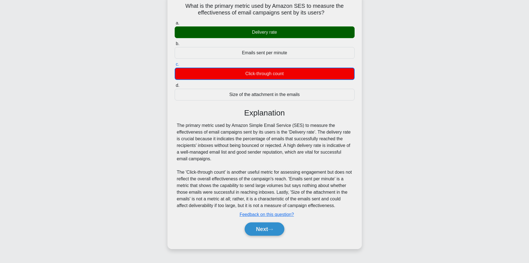
click at [177, 121] on div "Explanation The primary metric used by Amazon Simple Email Service (SES) to mea…" at bounding box center [265, 173] width 180 height 130
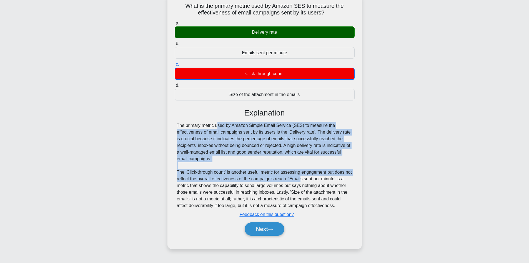
drag, startPoint x: 190, startPoint y: 126, endPoint x: 258, endPoint y: 170, distance: 80.6
click at [298, 180] on div "The primary metric used by Amazon Simple Email Service (SES) to measure the eff…" at bounding box center [265, 165] width 176 height 87
click at [221, 163] on div "The primary metric used by Amazon Simple Email Service (SES) to measure the eff…" at bounding box center [265, 165] width 176 height 87
drag, startPoint x: 186, startPoint y: 123, endPoint x: 237, endPoint y: 149, distance: 57.7
click at [266, 156] on div "The primary metric used by Amazon Simple Email Service (SES) to measure the eff…" at bounding box center [265, 165] width 176 height 87
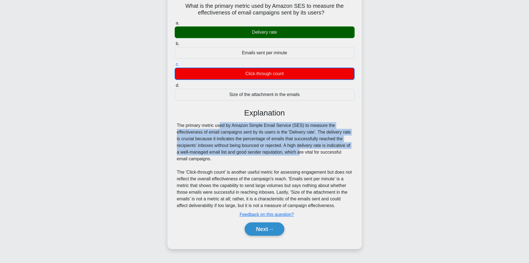
click at [237, 149] on div "The primary metric used by Amazon Simple Email Service (SES) to measure the eff…" at bounding box center [265, 165] width 176 height 87
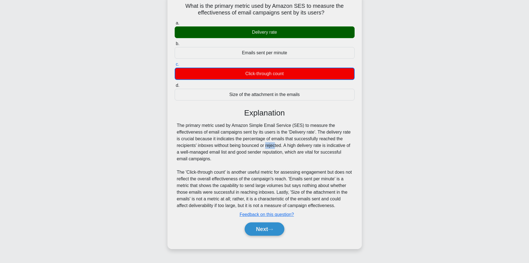
drag, startPoint x: 237, startPoint y: 149, endPoint x: 223, endPoint y: 149, distance: 13.9
click at [237, 149] on div "The primary metric used by Amazon Simple Email Service (SES) to measure the eff…" at bounding box center [265, 165] width 176 height 87
drag, startPoint x: 175, startPoint y: 119, endPoint x: 218, endPoint y: 135, distance: 45.5
click at [175, 119] on div "What is the primary metric used by Amazon SES to measure the effectiveness of e…" at bounding box center [265, 121] width 190 height 250
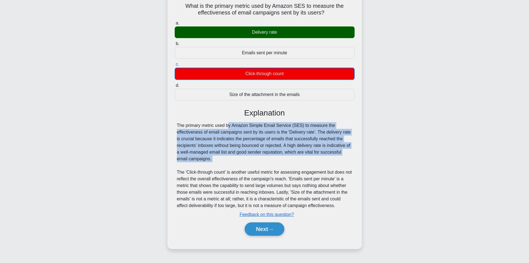
drag, startPoint x: 218, startPoint y: 135, endPoint x: 269, endPoint y: 163, distance: 59.1
click at [269, 163] on div "The primary metric used by Amazon Simple Email Service (SES) to measure the eff…" at bounding box center [265, 165] width 176 height 87
click at [251, 162] on div "The primary metric used by Amazon Simple Email Service (SES) to measure the eff…" at bounding box center [265, 165] width 176 height 87
drag, startPoint x: 180, startPoint y: 121, endPoint x: 238, endPoint y: 158, distance: 68.4
click at [265, 161] on div "Explanation The primary metric used by Amazon Simple Email Service (SES) to mea…" at bounding box center [265, 173] width 180 height 130
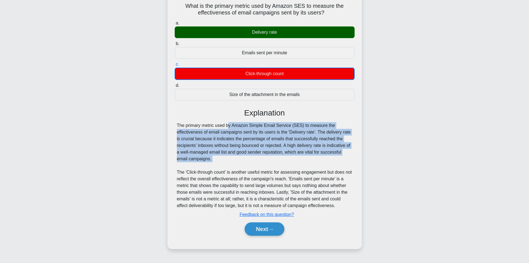
click at [238, 159] on div "The primary metric used by Amazon Simple Email Service (SES) to measure the eff…" at bounding box center [265, 165] width 176 height 87
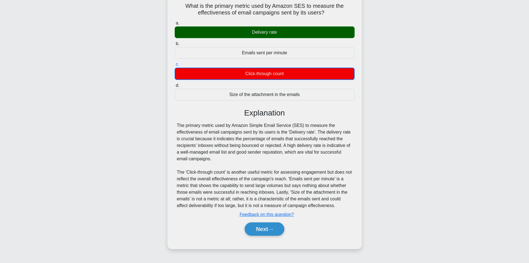
click at [175, 118] on div "Explanation" at bounding box center [265, 112] width 180 height 9
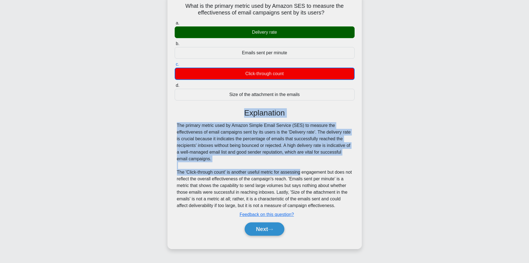
drag, startPoint x: 175, startPoint y: 118, endPoint x: 282, endPoint y: 169, distance: 118.3
click at [283, 170] on div "Explanation The primary metric used by Amazon Simple Email Service (SES) to mea…" at bounding box center [265, 173] width 180 height 130
click at [255, 155] on div "The primary metric used by Amazon Simple Email Service (SES) to measure the eff…" at bounding box center [265, 165] width 176 height 87
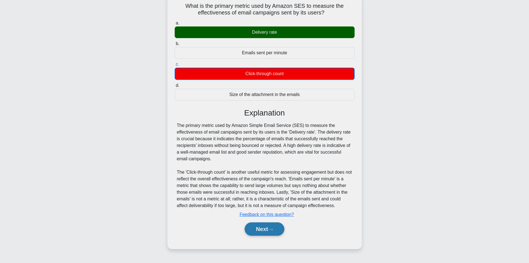
click at [268, 233] on button "Next" at bounding box center [265, 228] width 40 height 13
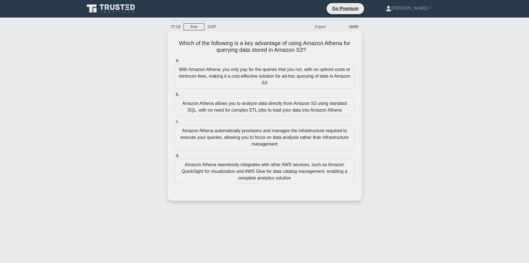
scroll to position [0, 0]
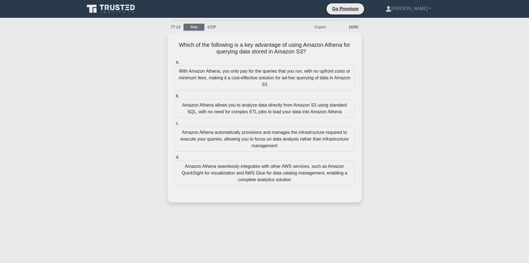
click at [198, 26] on link "Stop" at bounding box center [194, 27] width 21 height 7
